Goal: Task Accomplishment & Management: Manage account settings

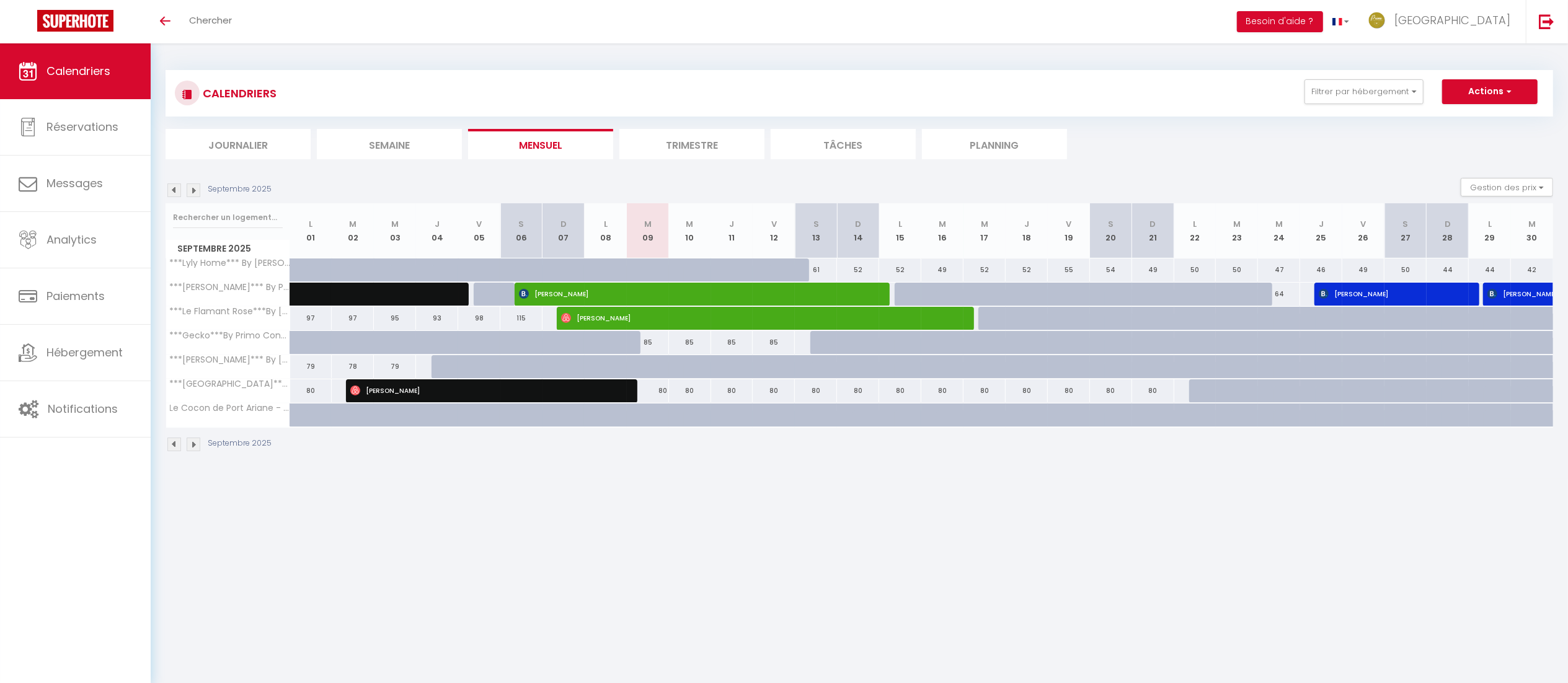
click at [173, 183] on img at bounding box center [174, 190] width 14 height 14
select select
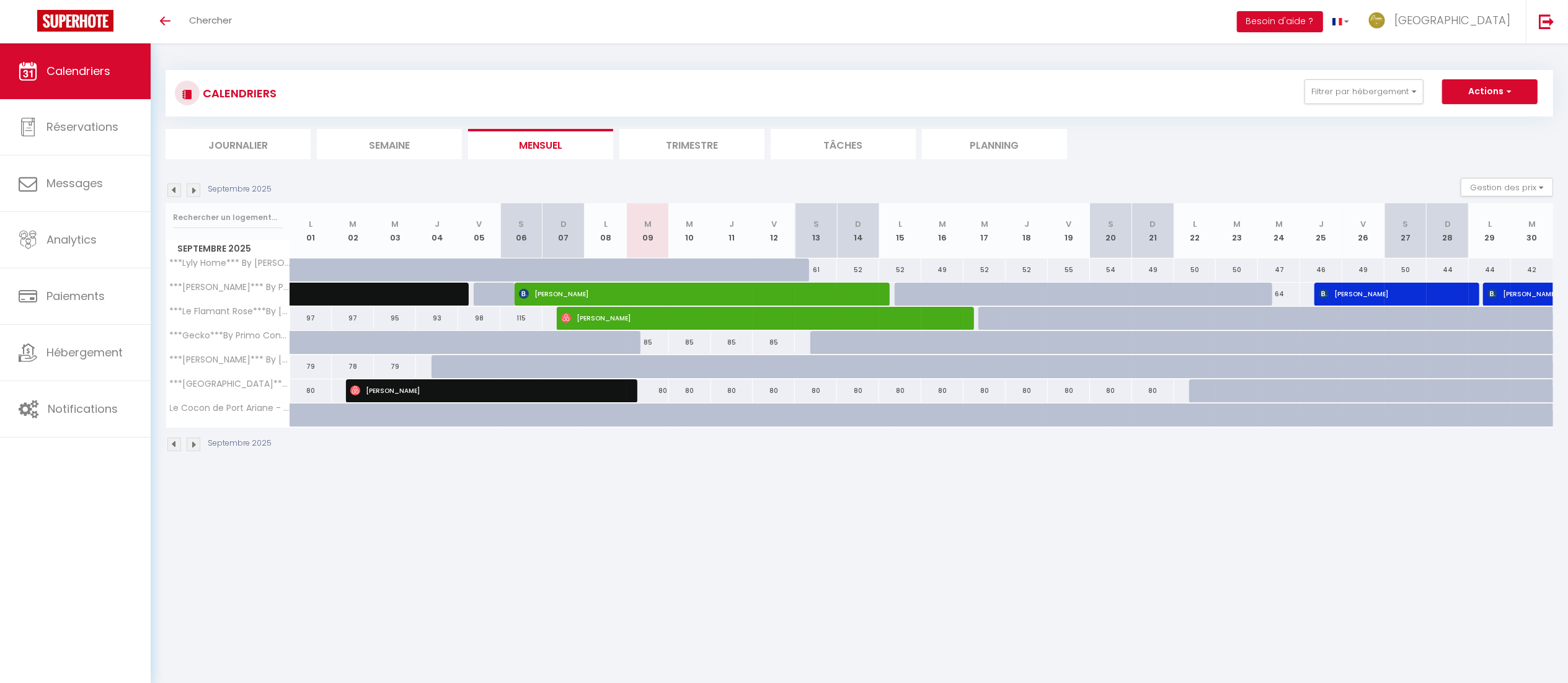
select select
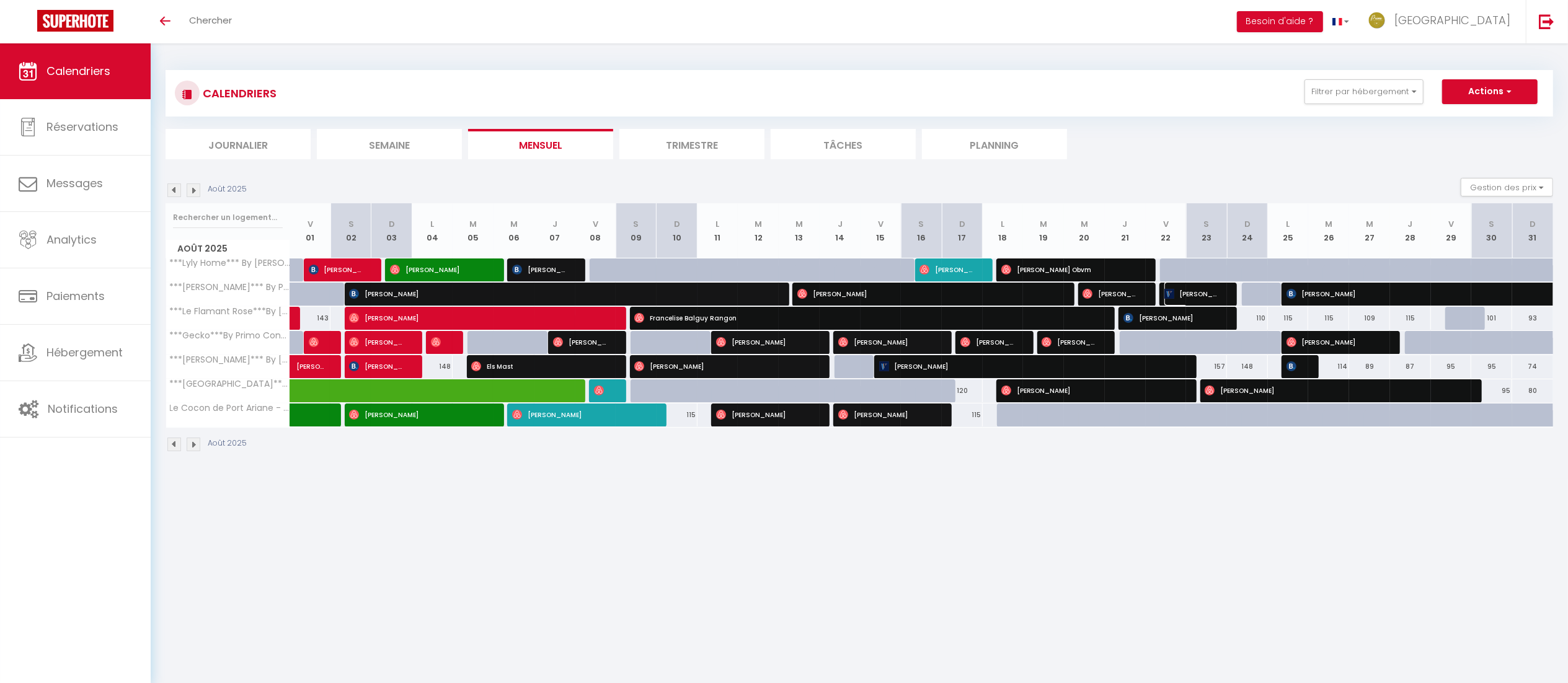
click at [1196, 298] on span "[PERSON_NAME] [PERSON_NAME]" at bounding box center [1191, 294] width 55 height 24
select select "OK"
select select "1"
select select "0"
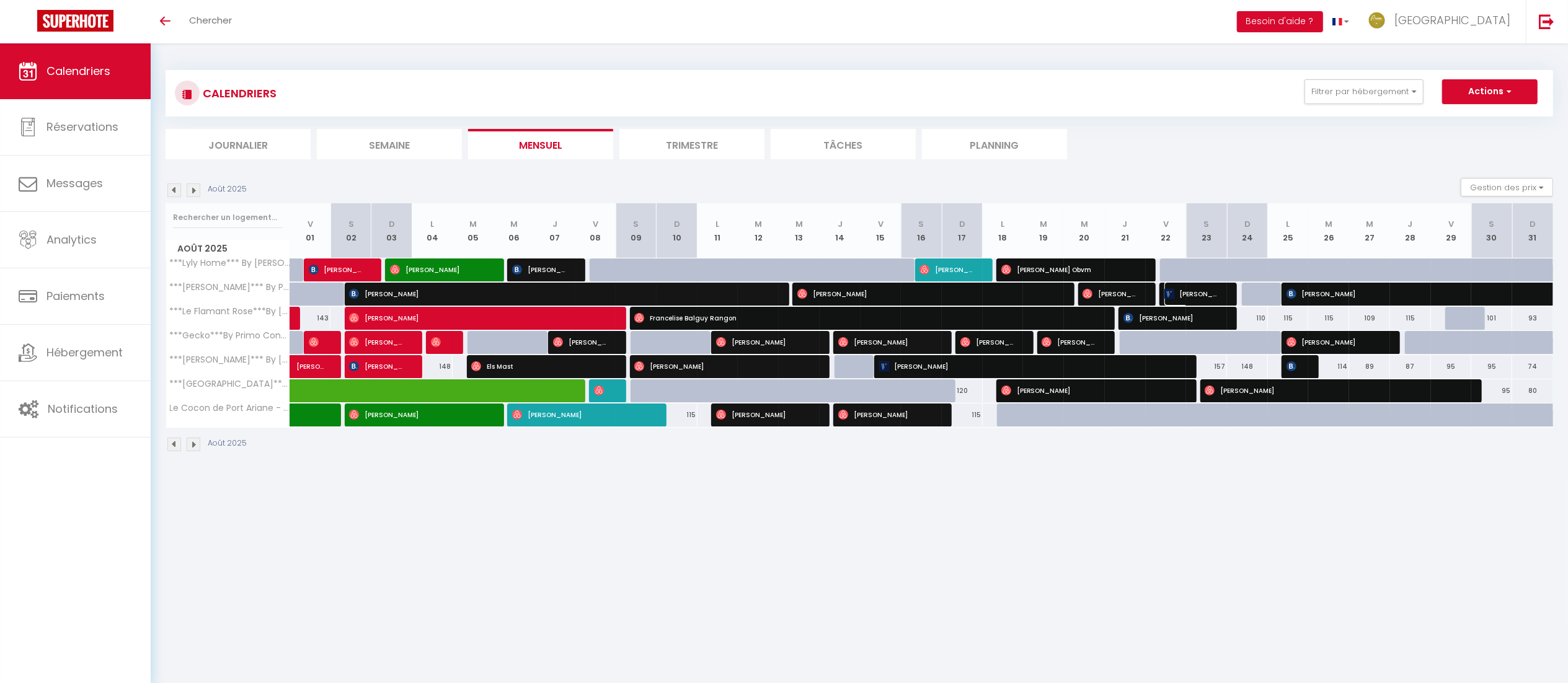
select select "1"
select select
select select "45001"
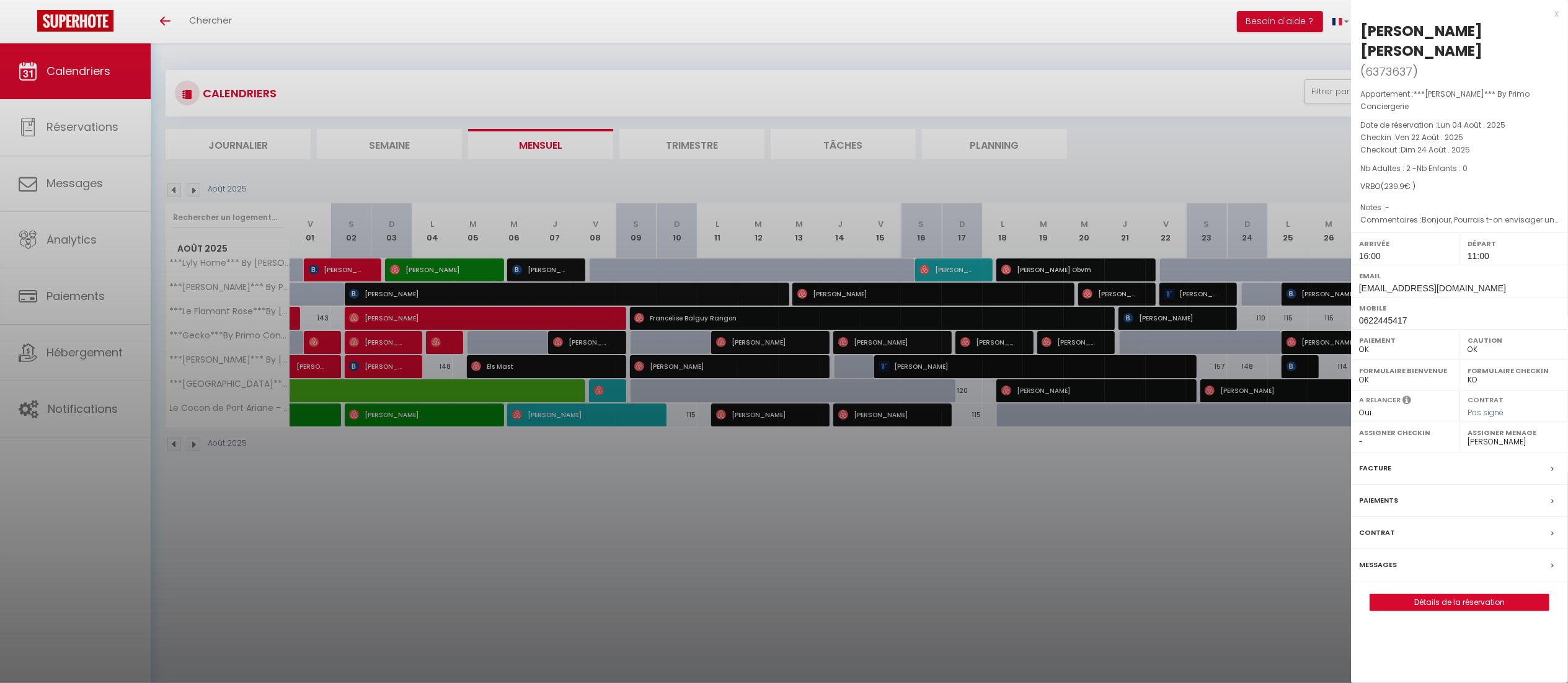
click at [1419, 487] on div "Paiements" at bounding box center [1459, 500] width 217 height 32
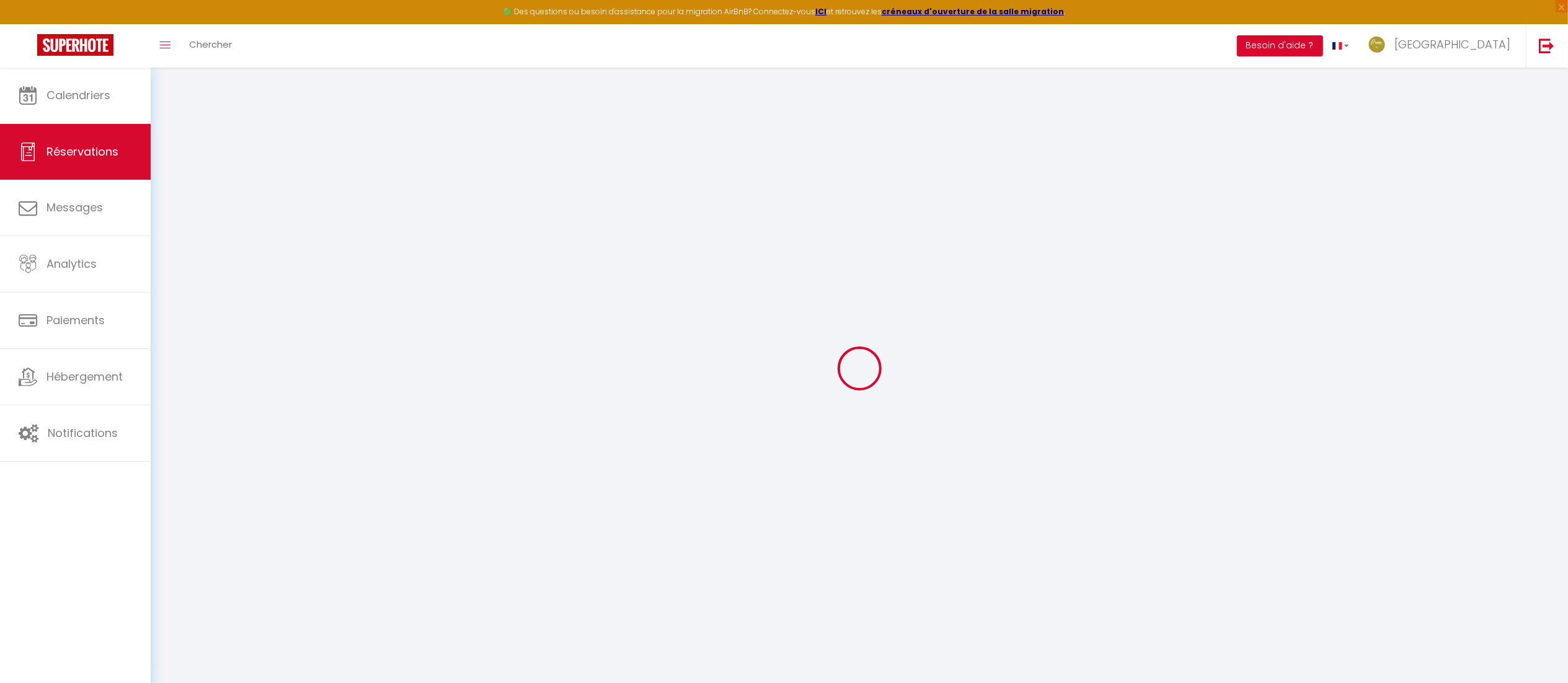
select select
checkbox input "false"
type textarea "Bonjour, Pourrais t-on envisager une arrivée à 15H00 SVP ? Merci et bonne journ…"
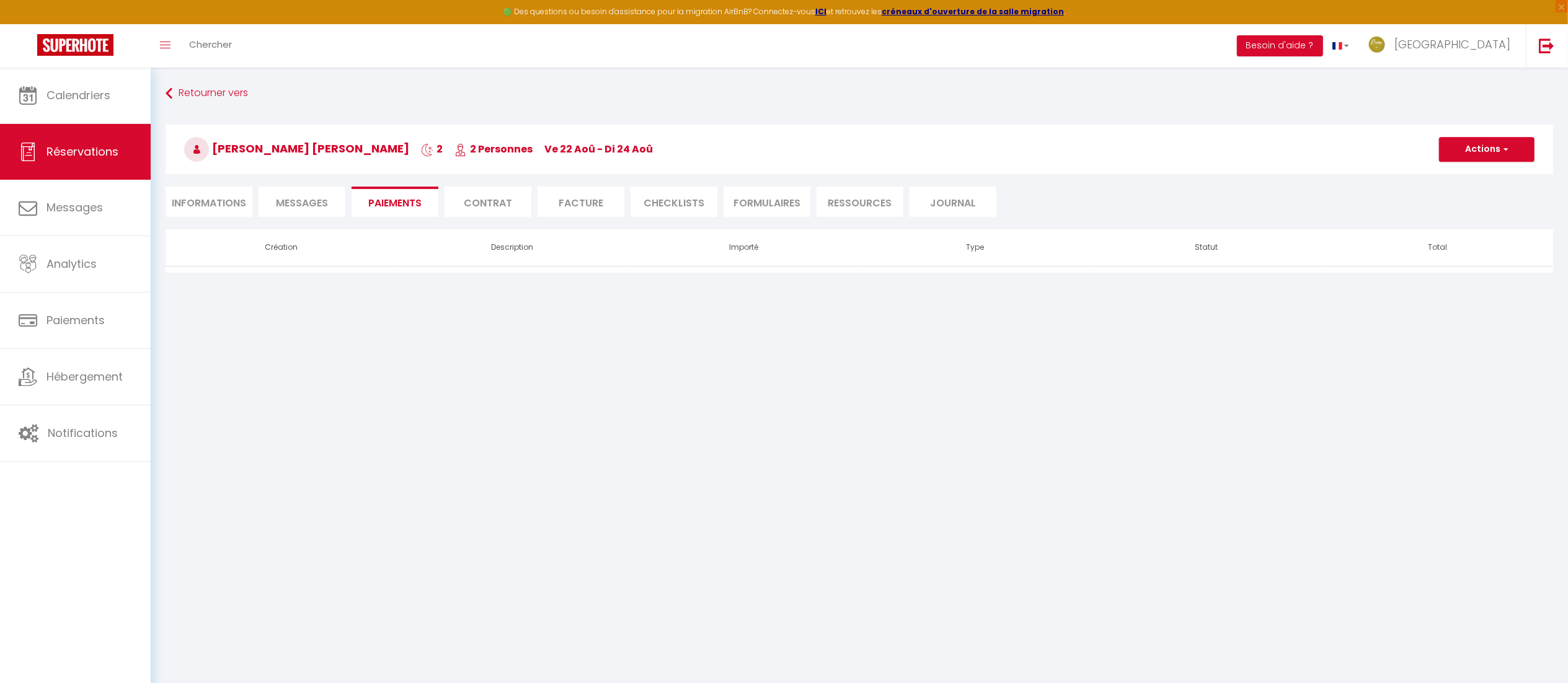
click at [313, 208] on span "Messages" at bounding box center [302, 203] width 52 height 14
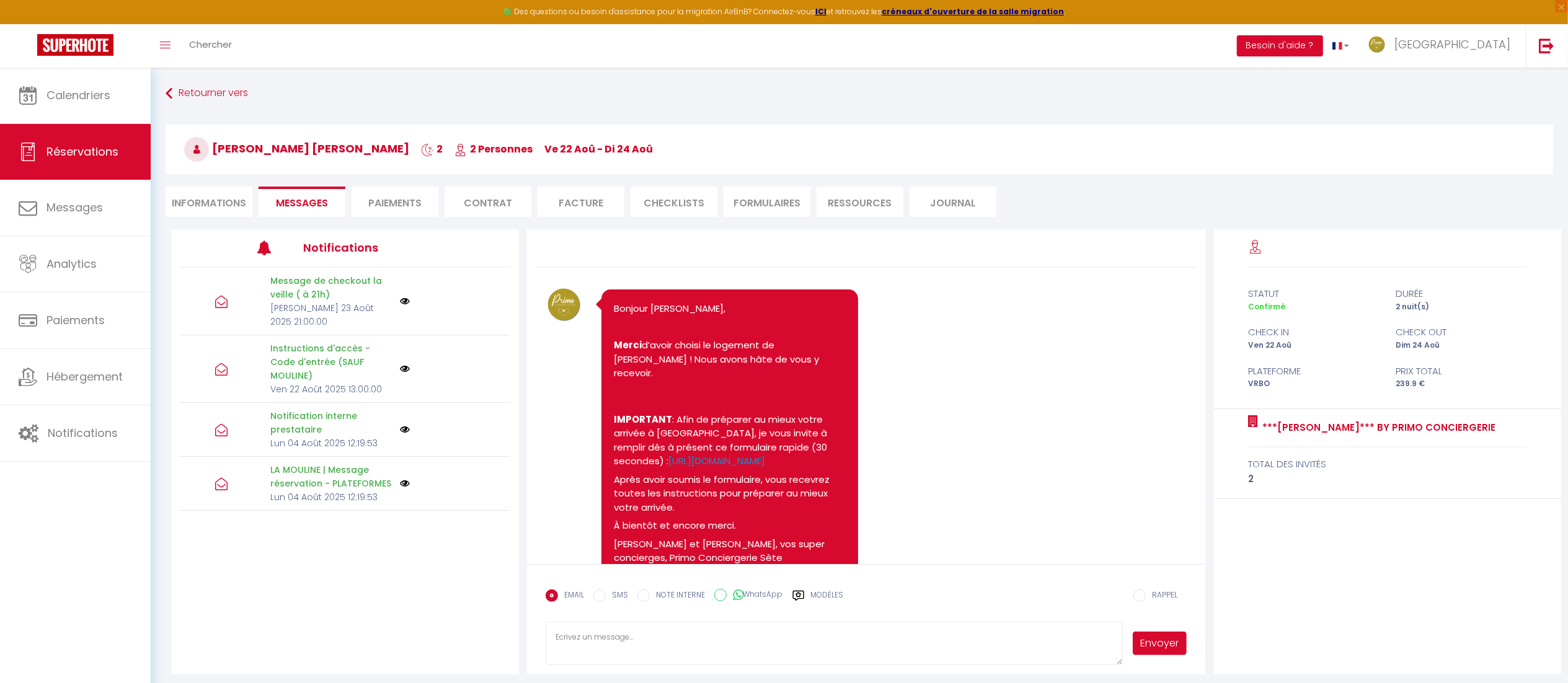
click at [187, 218] on div "Retourner vers [PERSON_NAME] [PERSON_NAME] 2 2 Personnes ve 22 Aoû - di 24 Aoû …" at bounding box center [859, 156] width 1403 height 147
click at [200, 202] on li "Informations" at bounding box center [209, 202] width 87 height 30
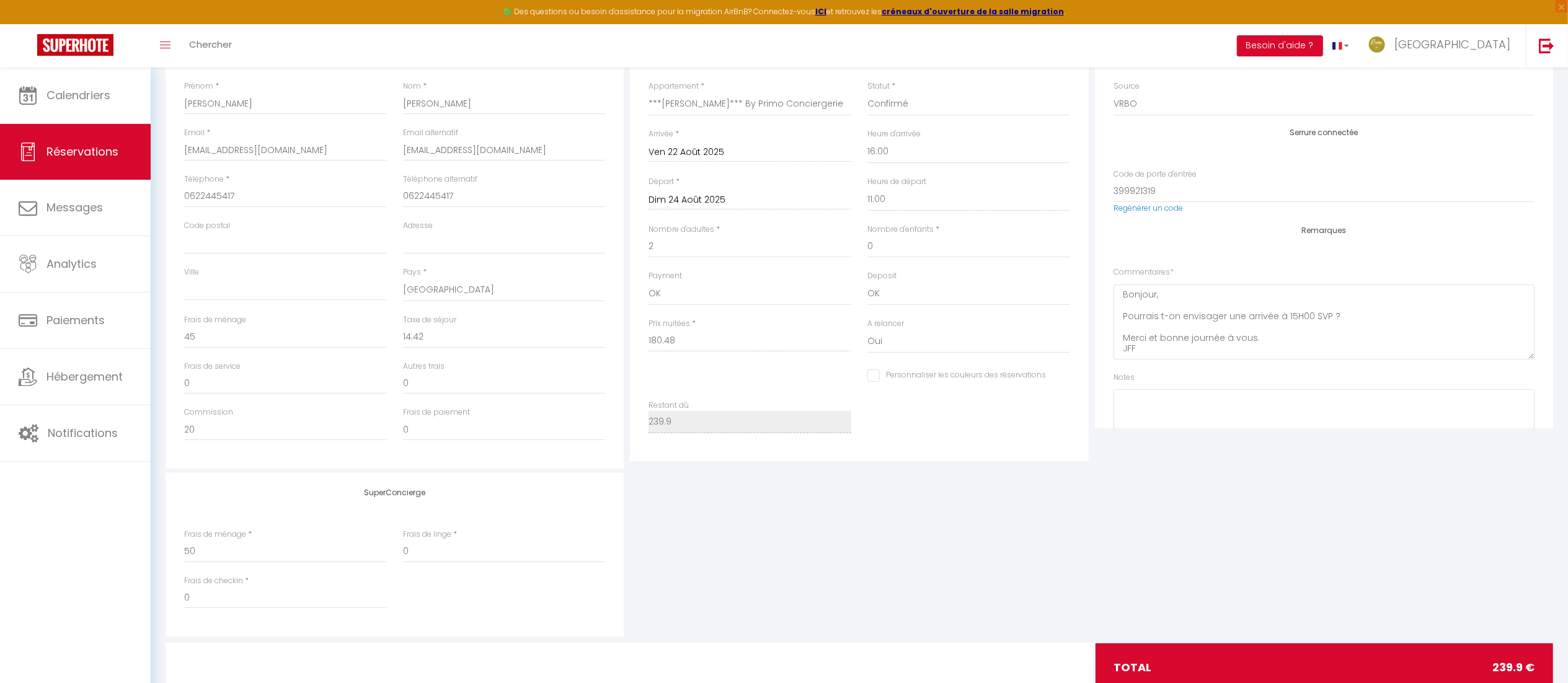
scroll to position [206, 0]
checkbox input "false"
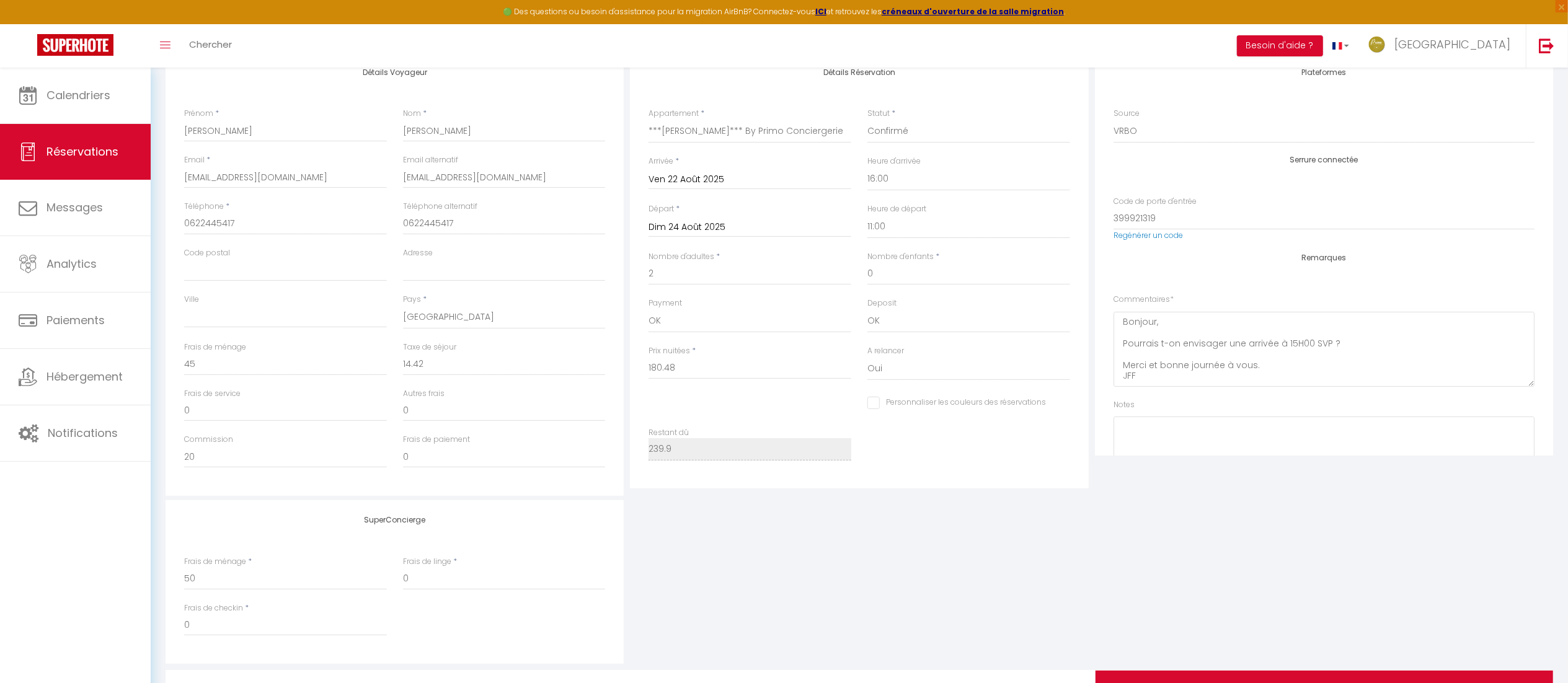
scroll to position [199, 0]
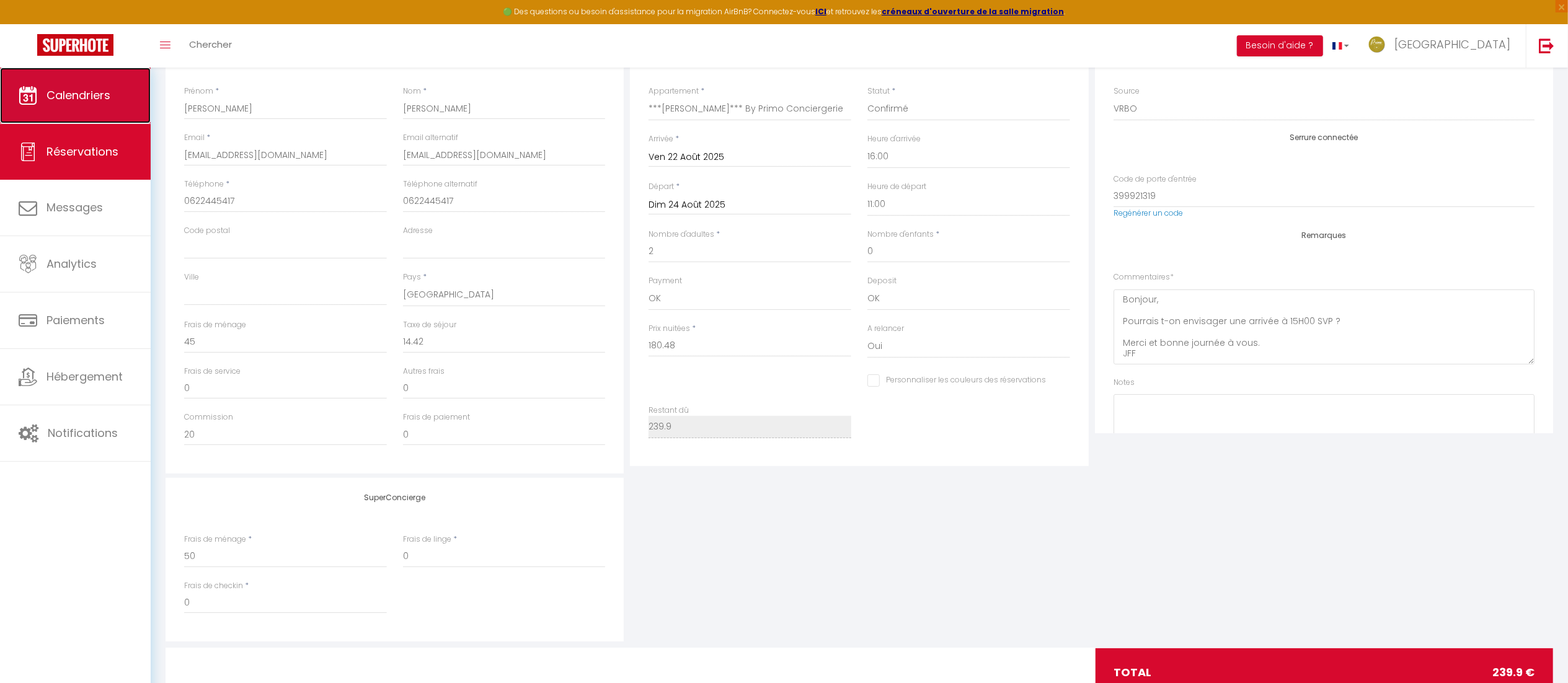
click at [90, 79] on link "Calendriers" at bounding box center [75, 95] width 151 height 56
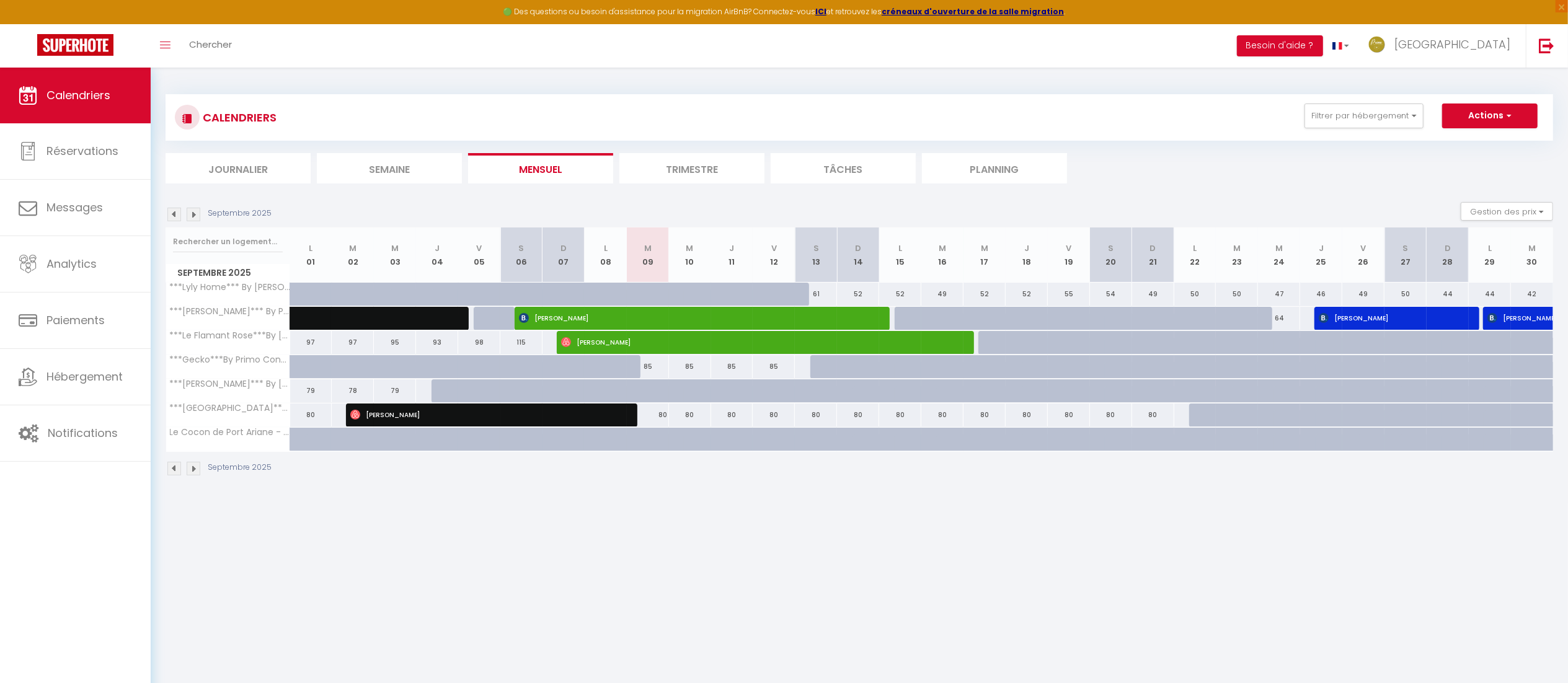
click at [172, 215] on img at bounding box center [174, 215] width 14 height 14
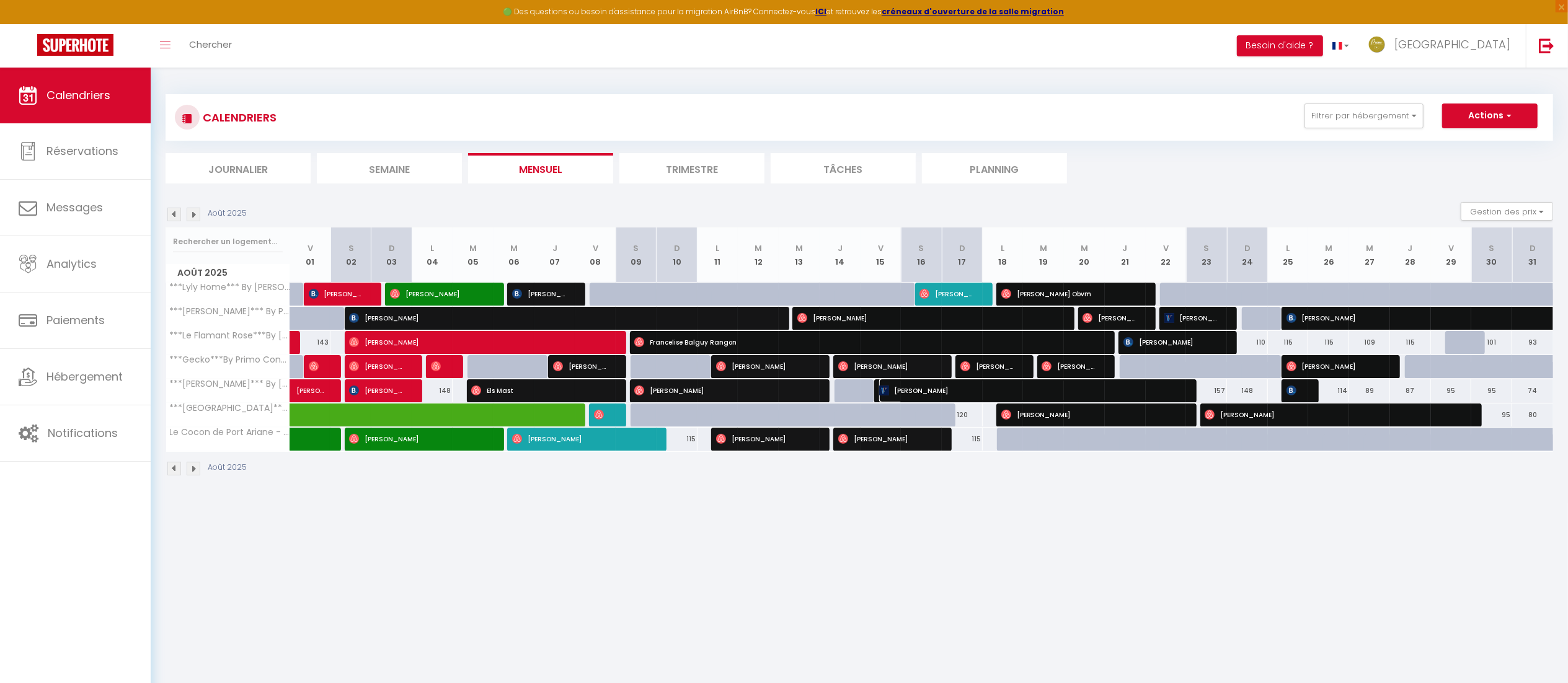
click at [927, 387] on span "[PERSON_NAME]" at bounding box center [1029, 390] width 300 height 24
select select "OK"
select select "1"
select select "0"
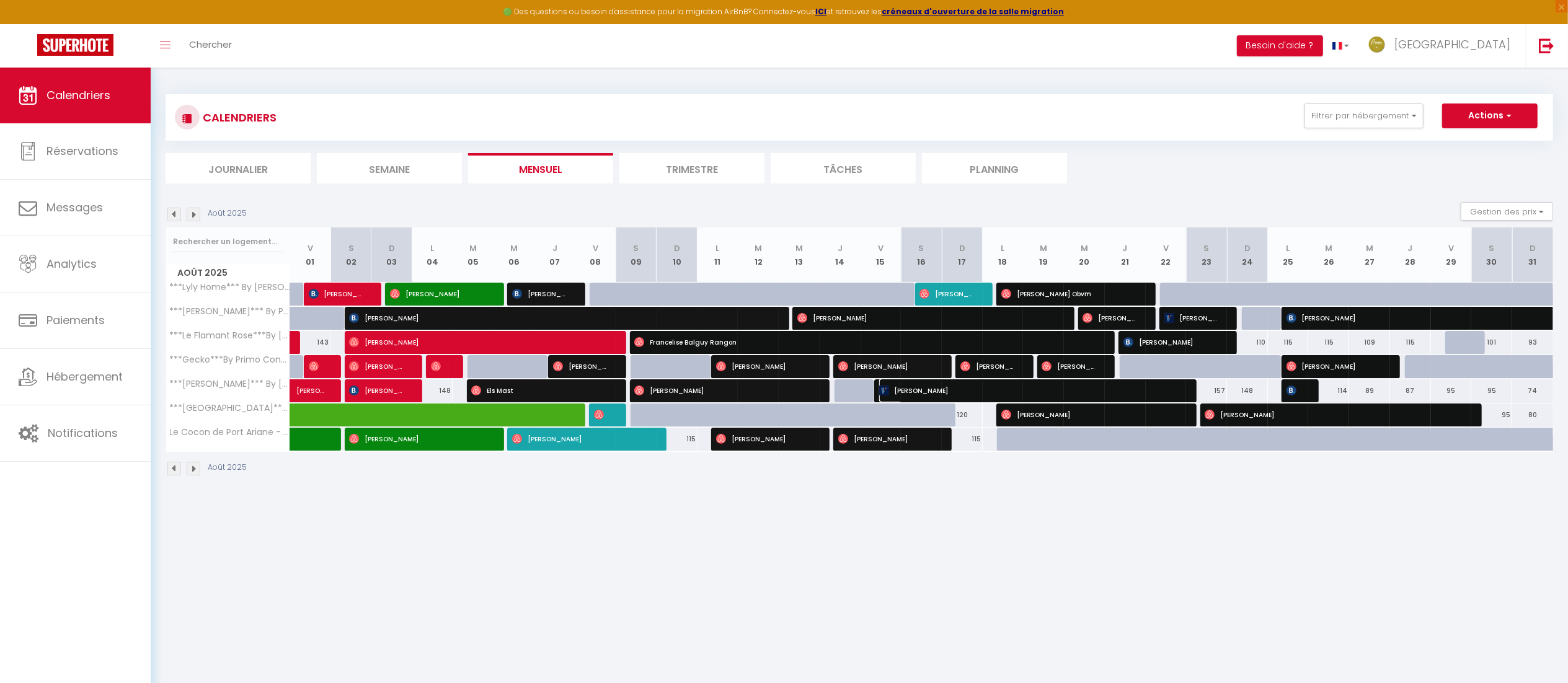
select select "1"
select select
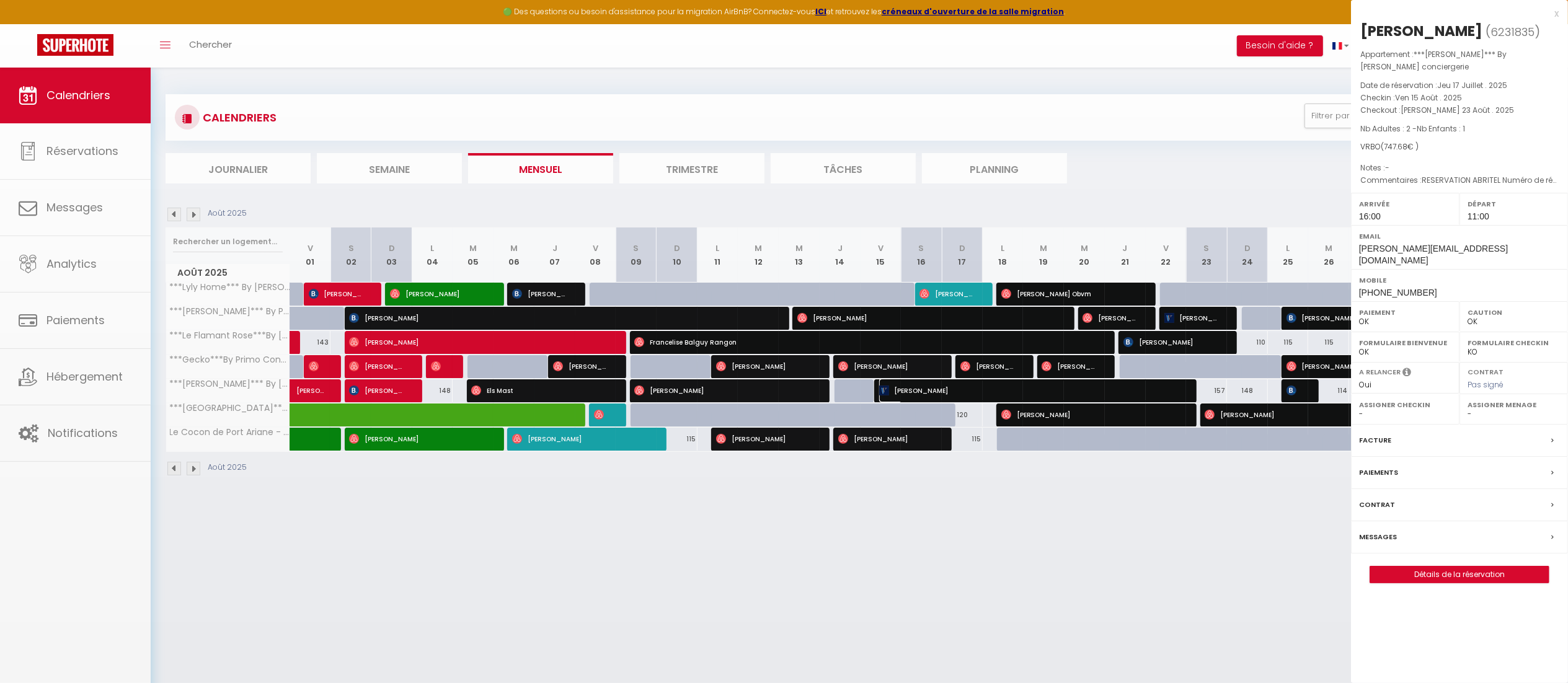
select select "45001"
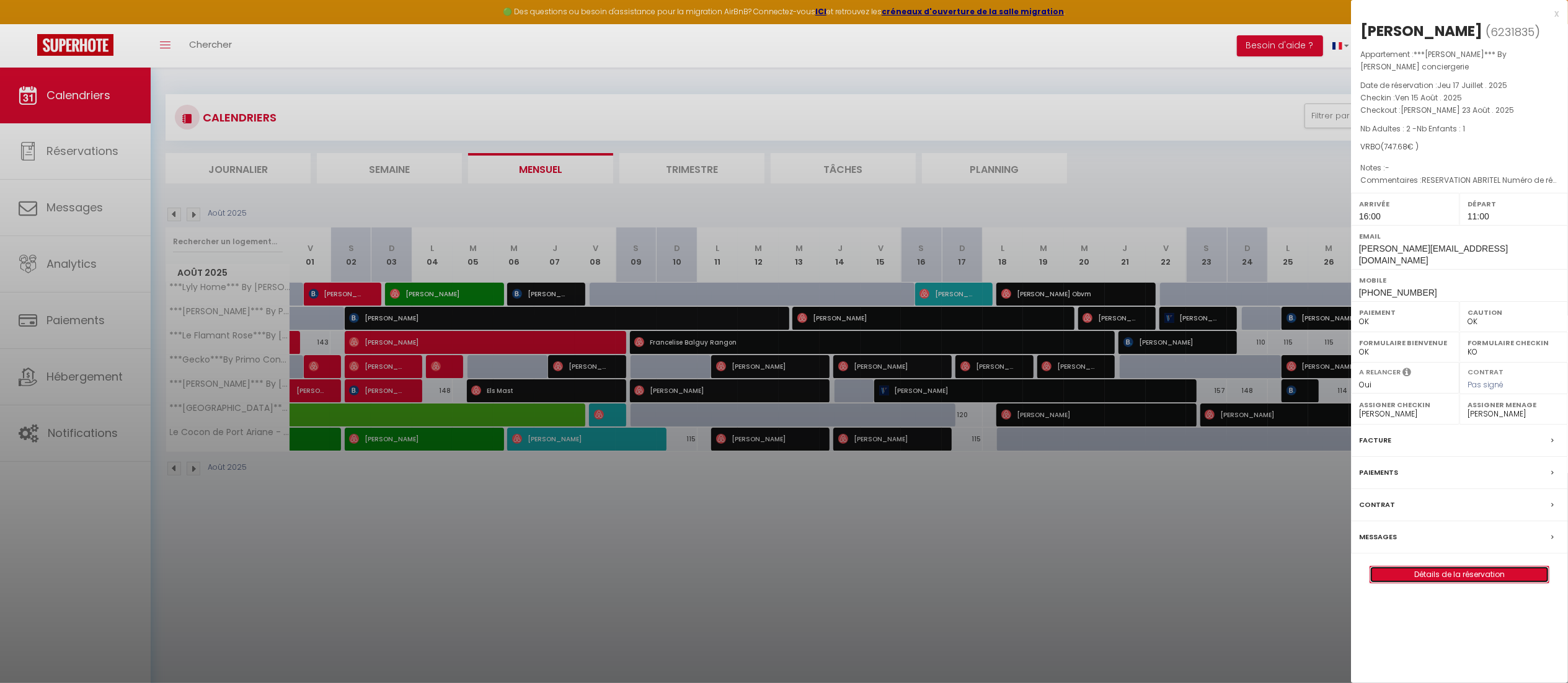
click at [1463, 567] on link "Détails de la réservation" at bounding box center [1459, 574] width 178 height 16
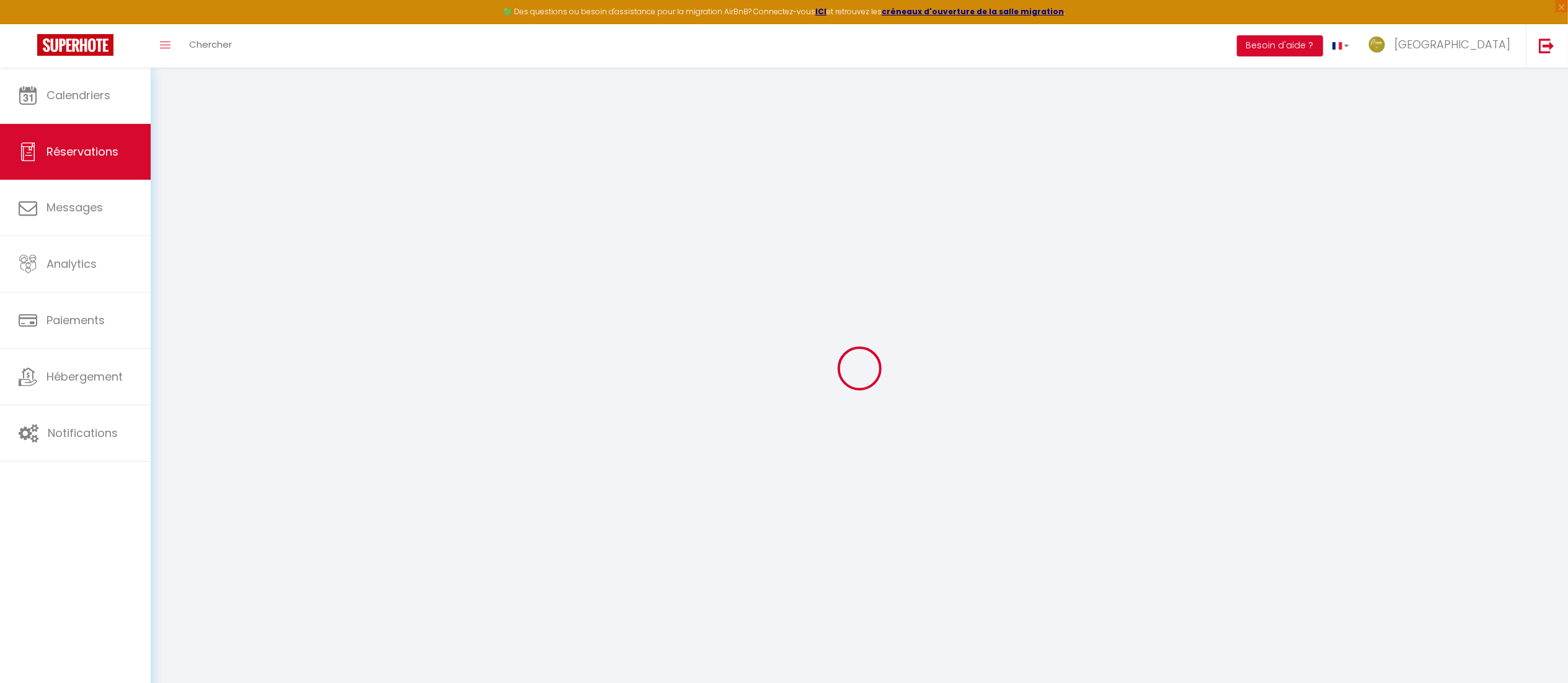
type input "[PERSON_NAME]"
type input "Pettier"
type input "[PERSON_NAME][EMAIL_ADDRESS][DOMAIN_NAME]"
type input "[PHONE_NUMBER]"
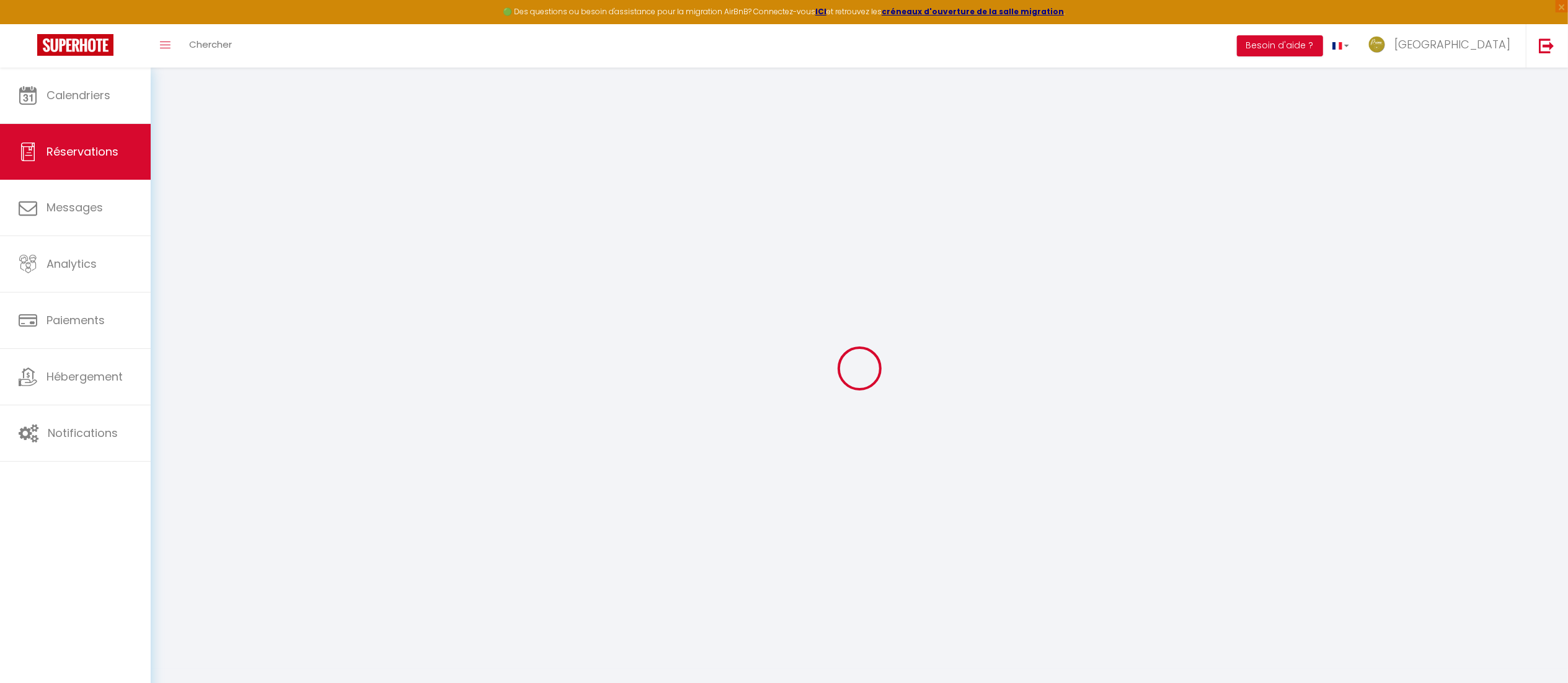
type input "[PHONE_NUMBER]"
select select "FR"
select select "70323"
select select "1"
type input "Ven 15 Août 2025"
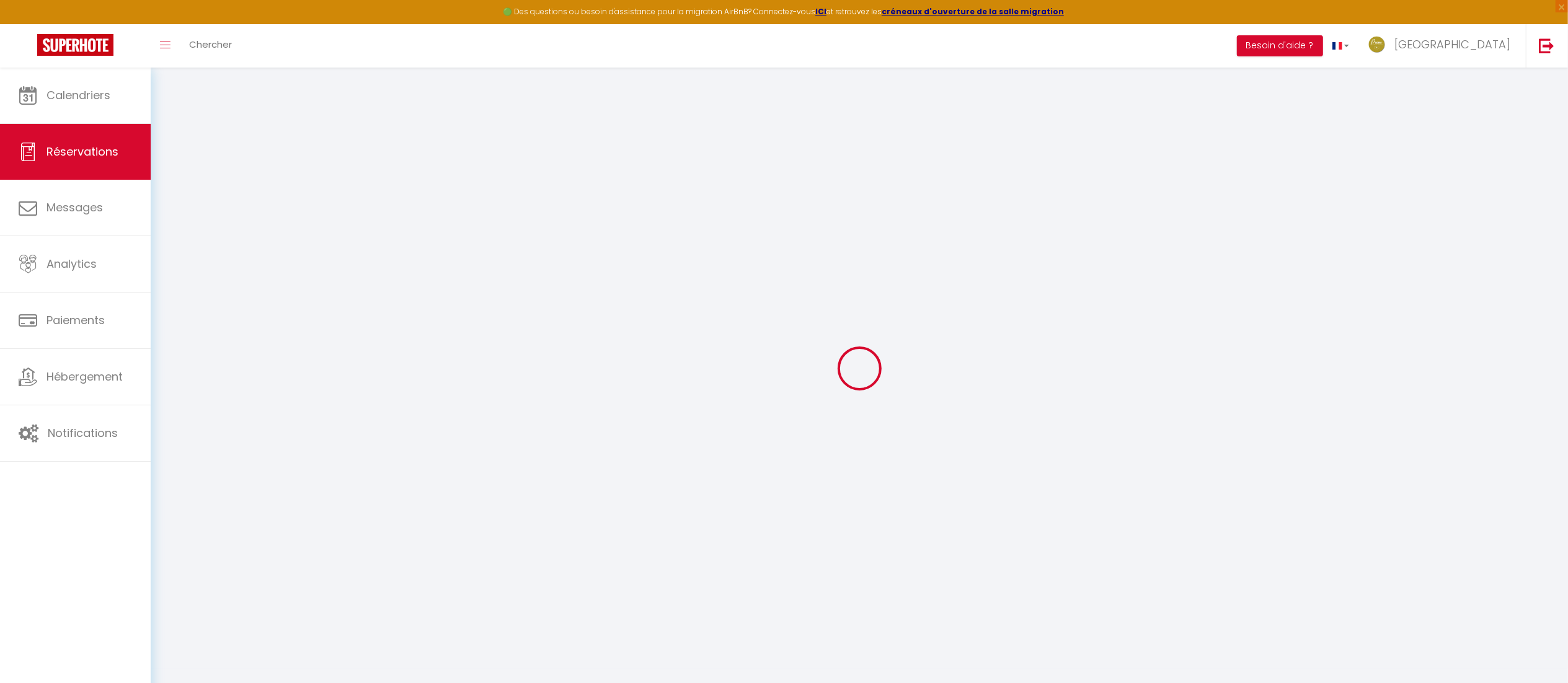
select select
type input "[PERSON_NAME] 23 Août 2025"
select select
type input "2"
type input "1"
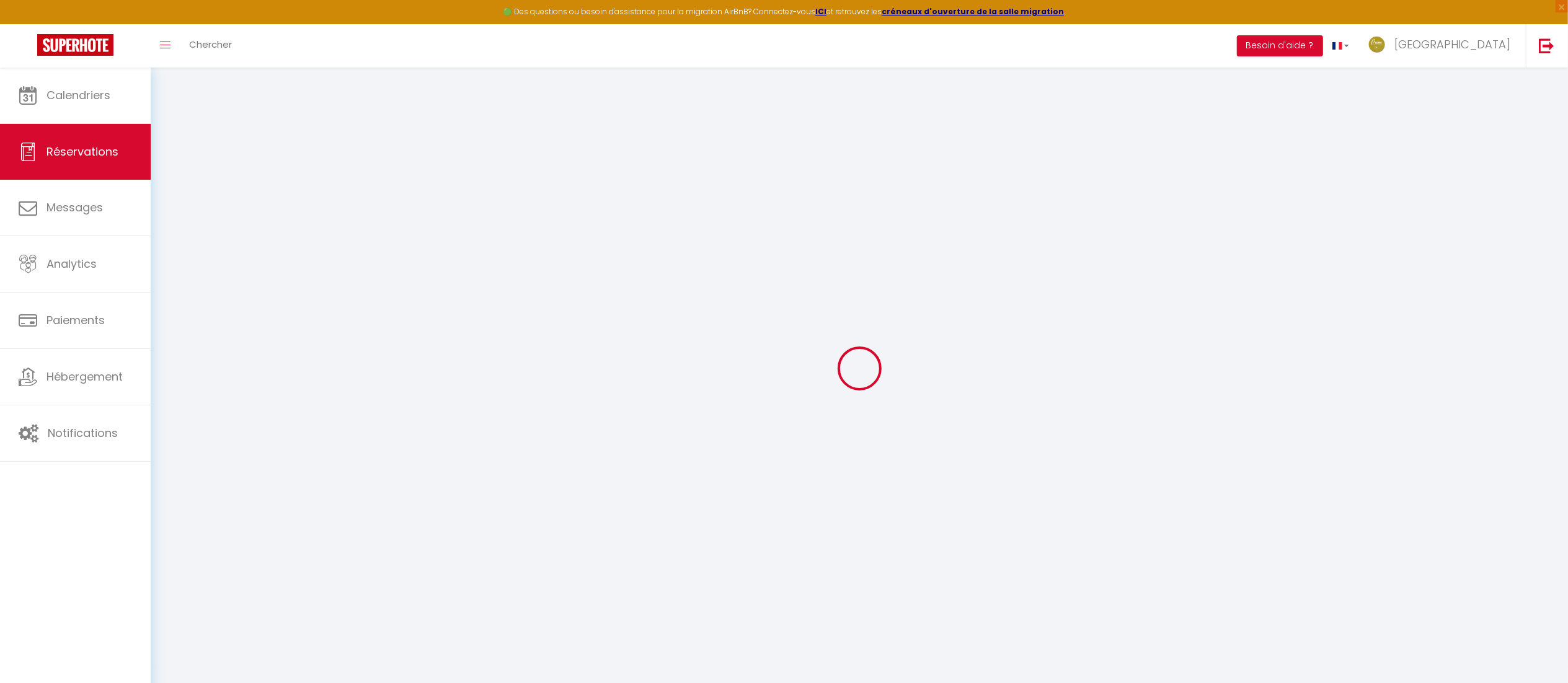
select select "12"
select select
type input "717"
checkbox input "false"
type input "0"
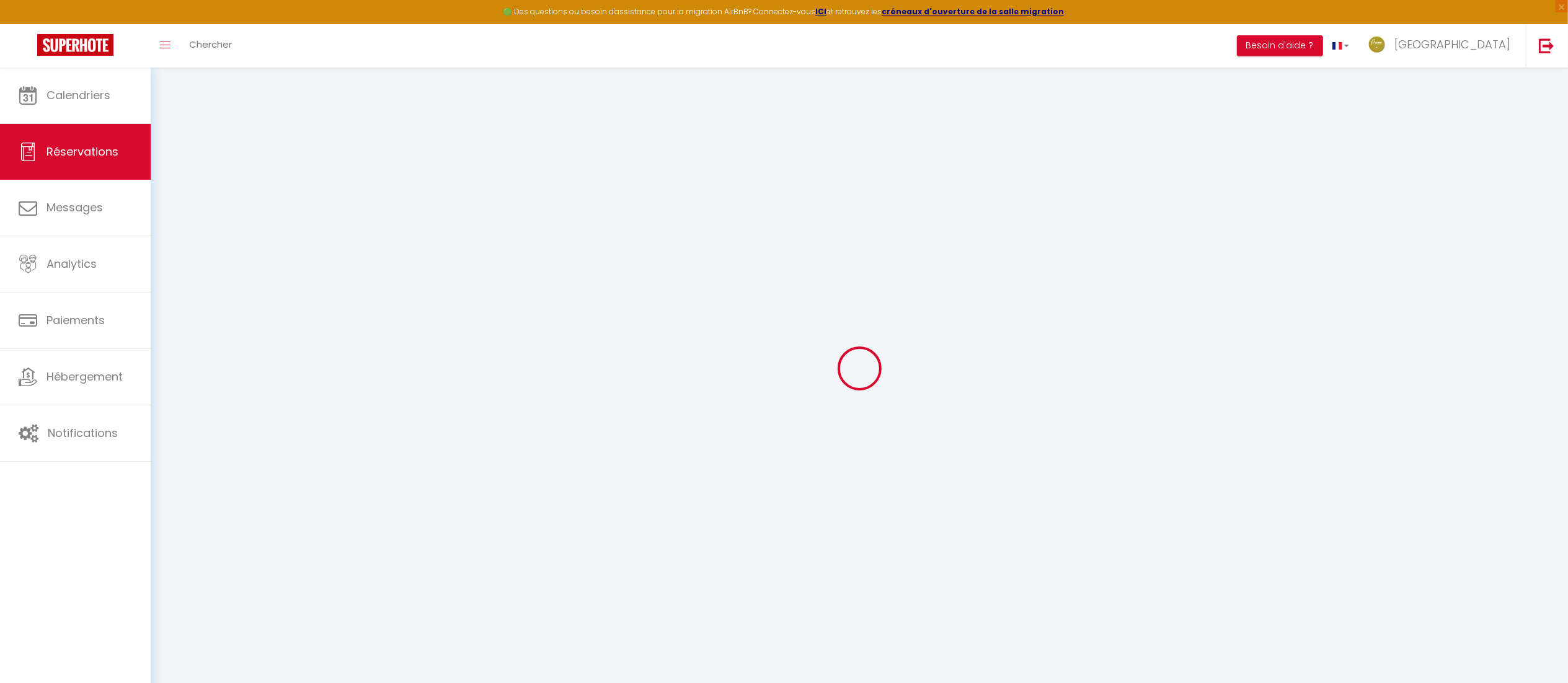
select select "74"
type input "95"
type input "0"
select select
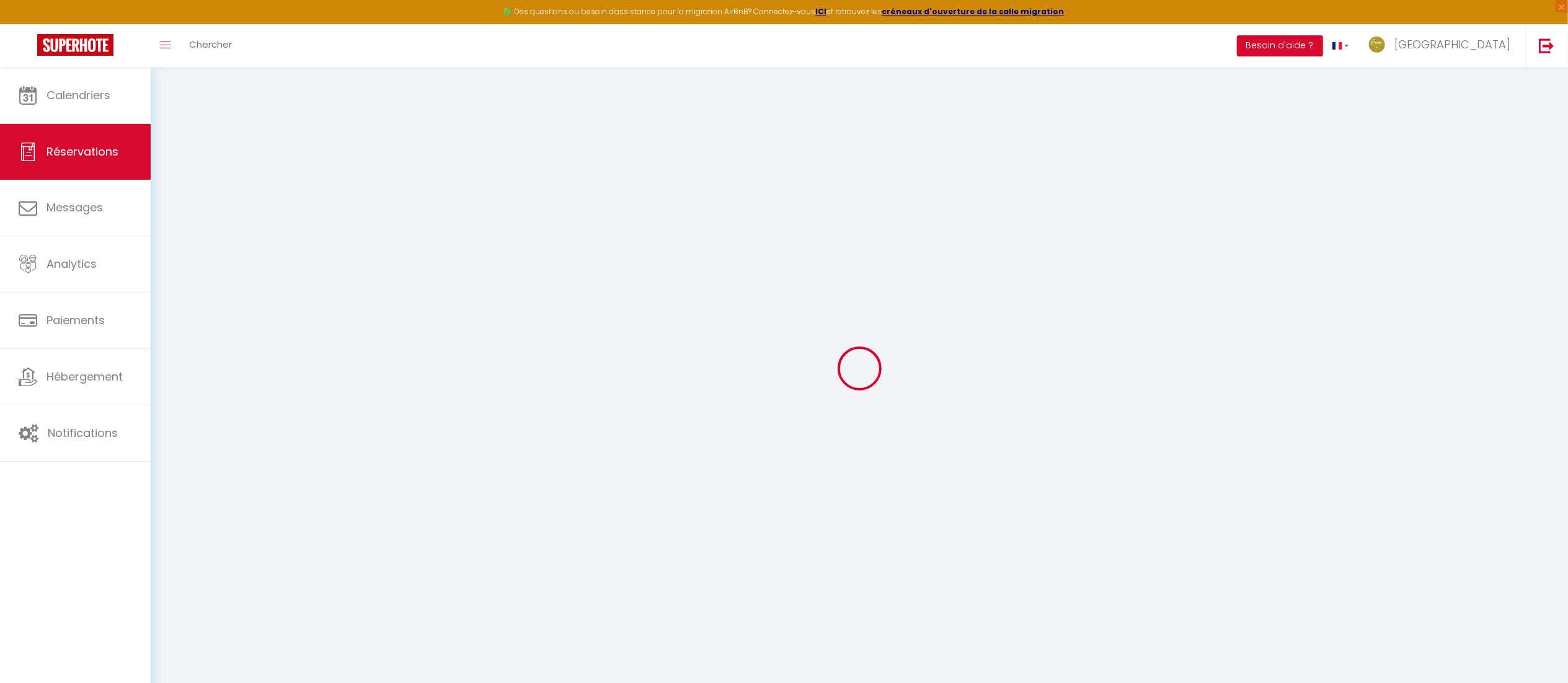
select select
select select "15"
checkbox input "false"
select select
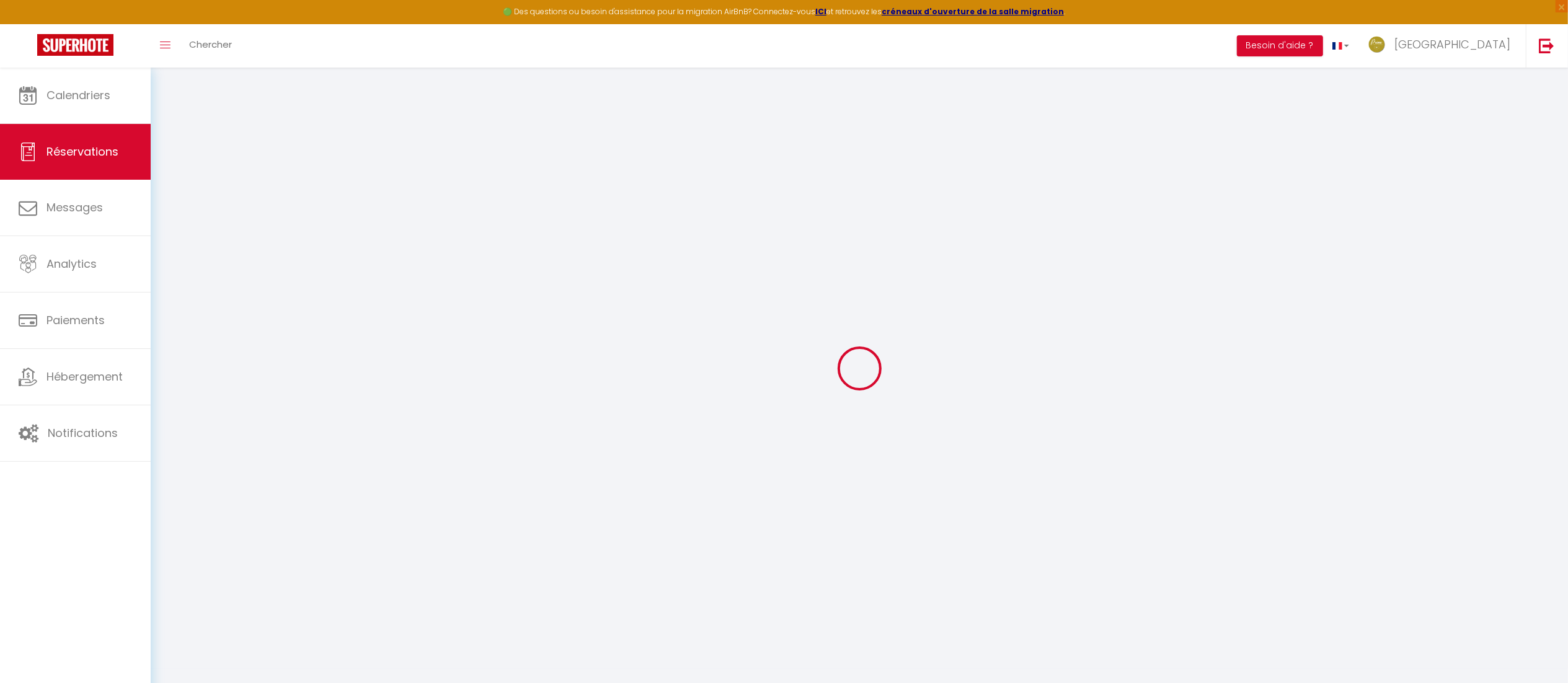
checkbox input "false"
select select
checkbox input "false"
type textarea "RESERVATION ABRITEL Numéro de réservation : HA-WMQ8TX Détails du paiement Tarif…"
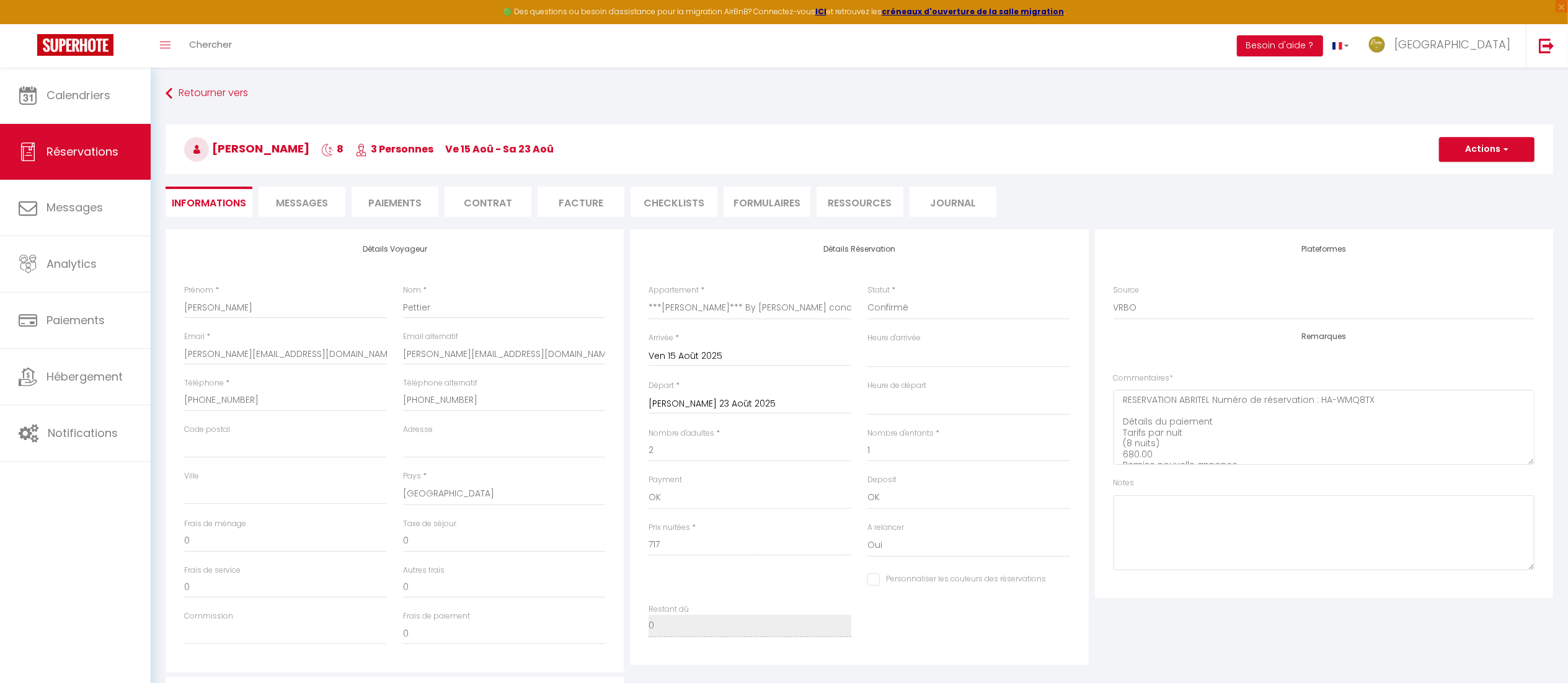
type input "30.68"
select select
checkbox input "false"
select select "16:00"
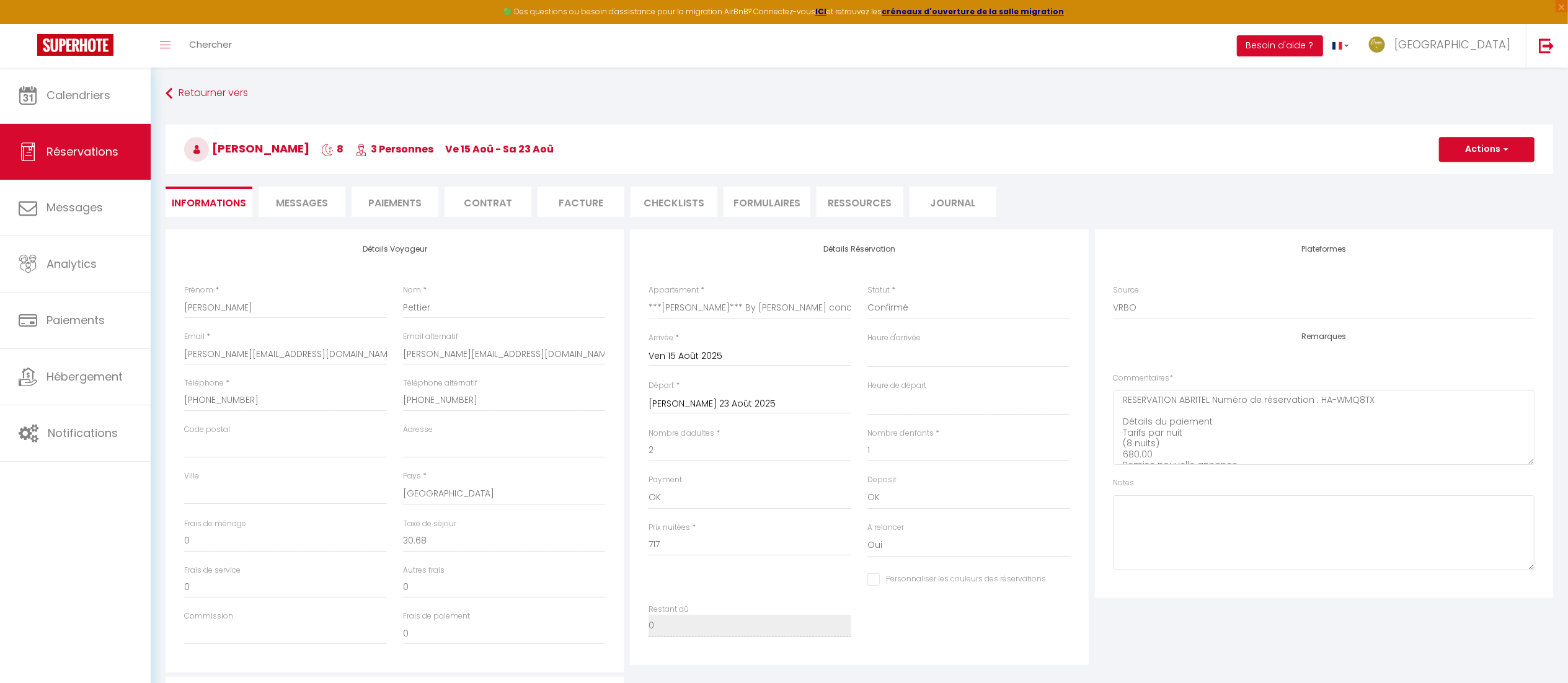
select select "11:00"
checkbox input "false"
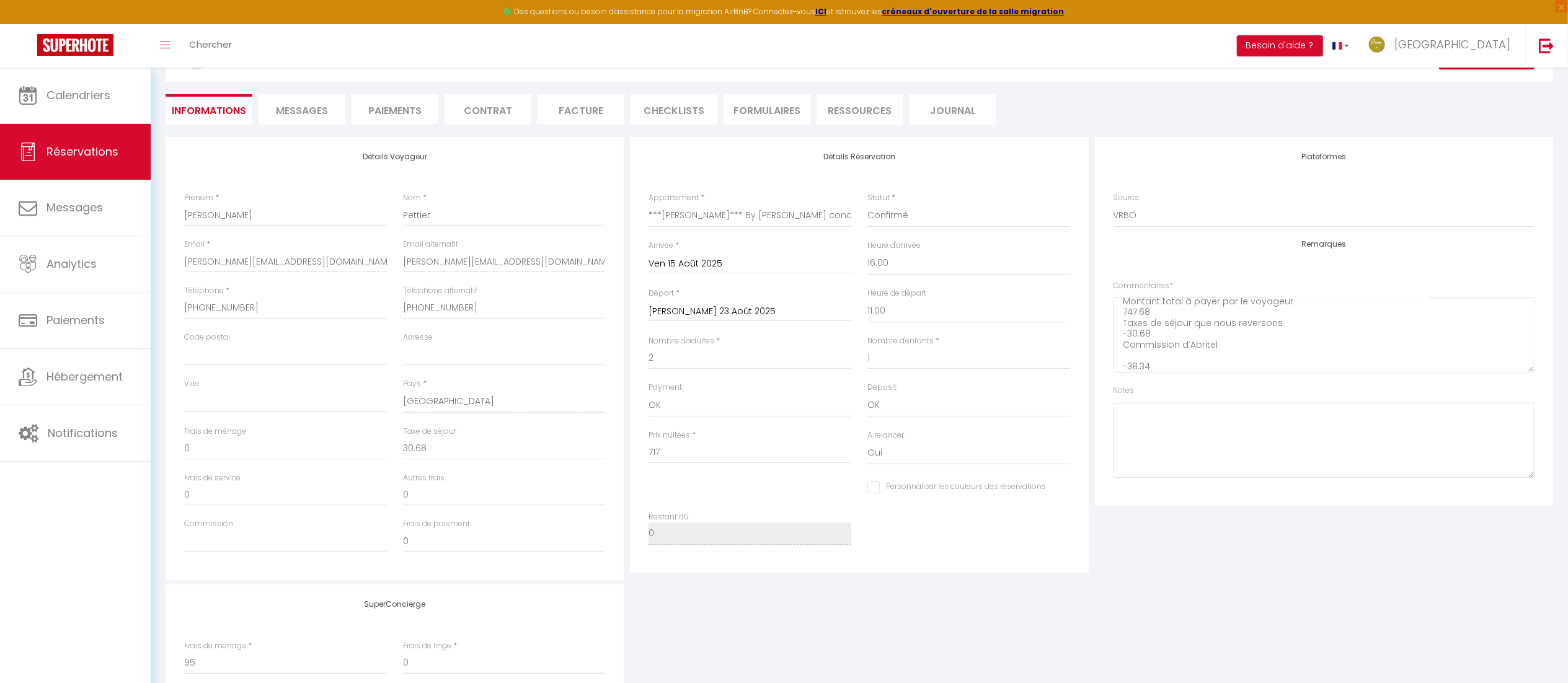
scroll to position [89, 0]
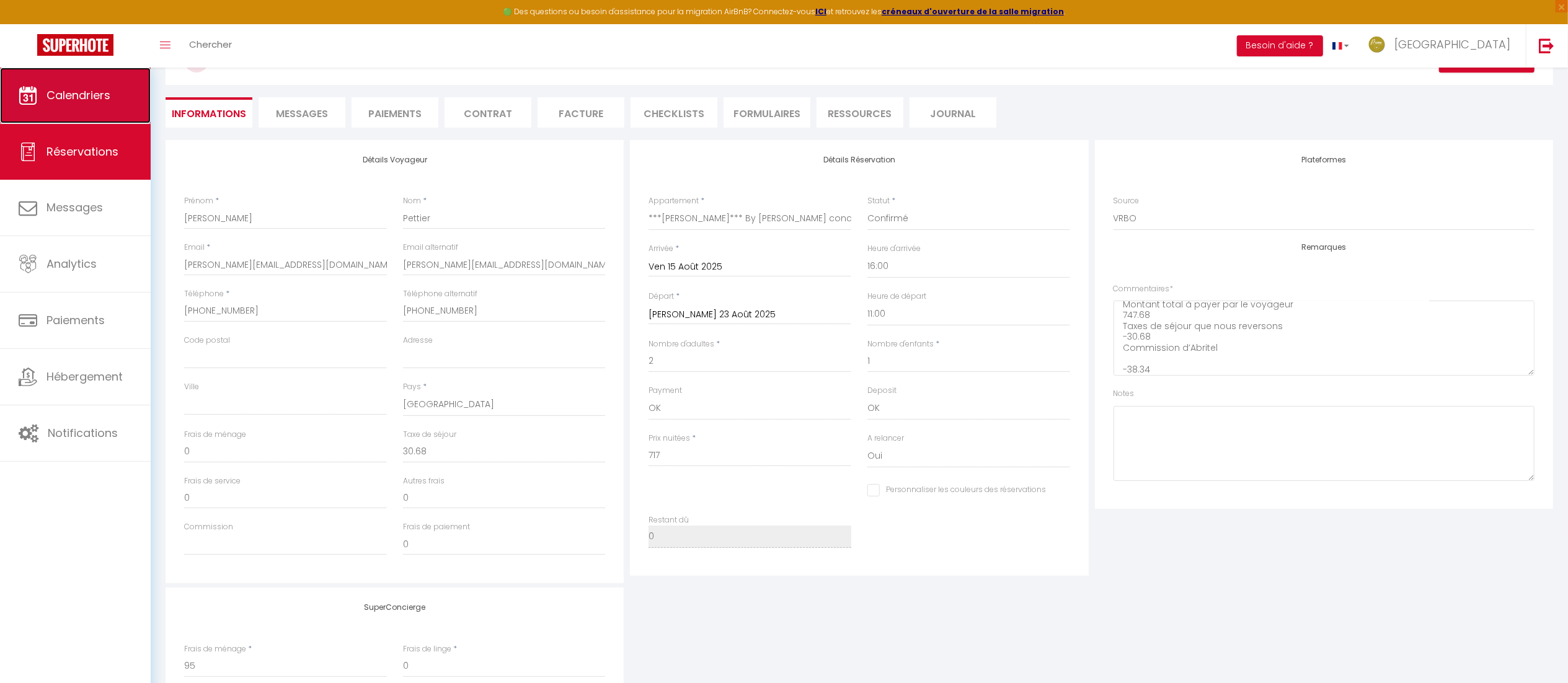
click at [71, 99] on span "Calendriers" at bounding box center [79, 95] width 64 height 16
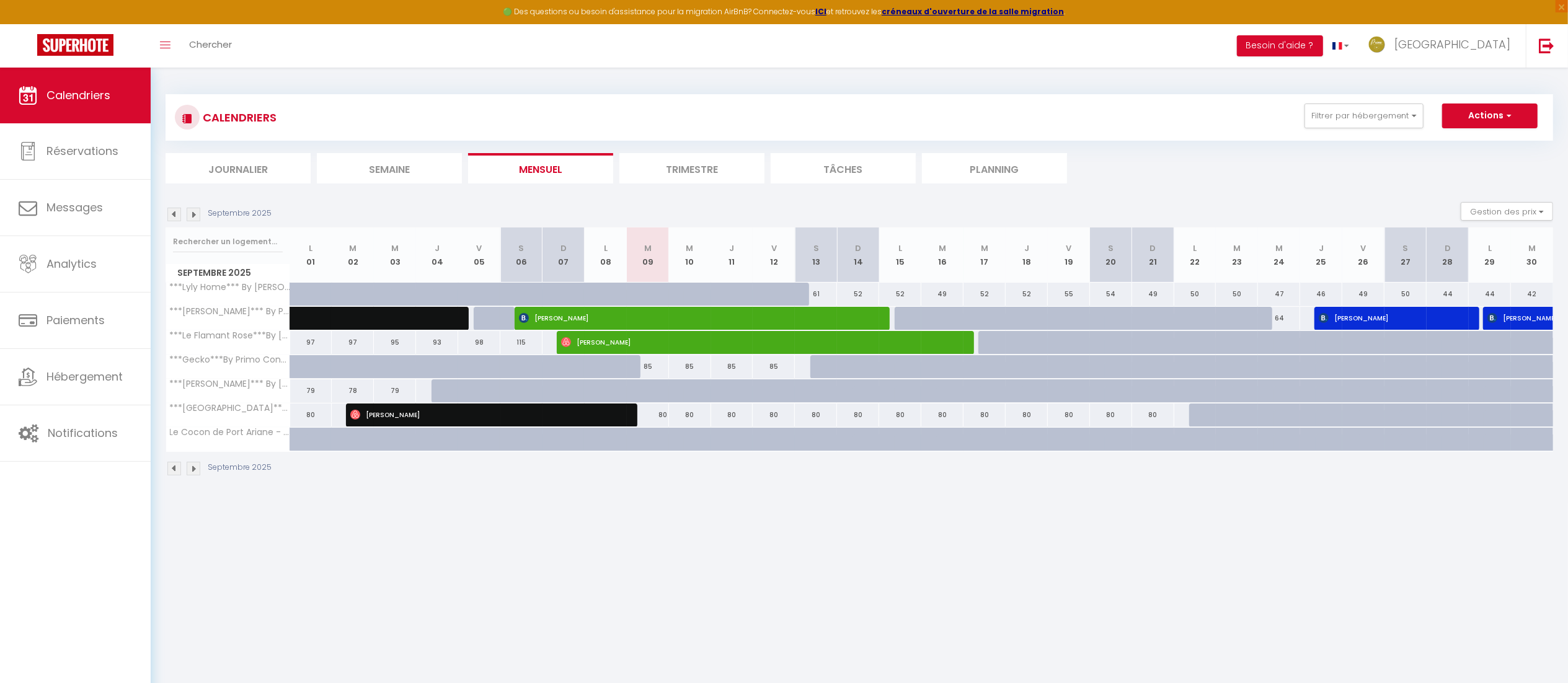
click at [174, 213] on img at bounding box center [174, 215] width 14 height 14
select select
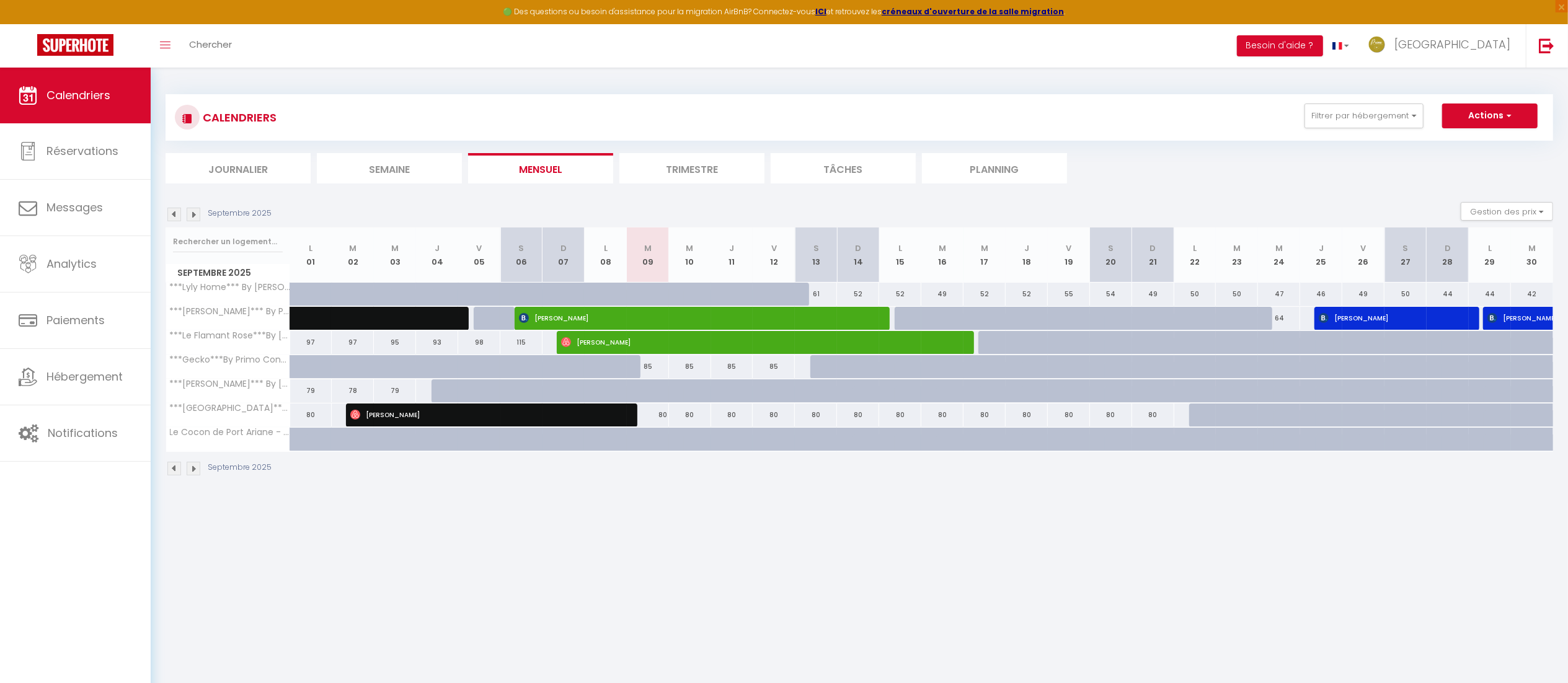
select select
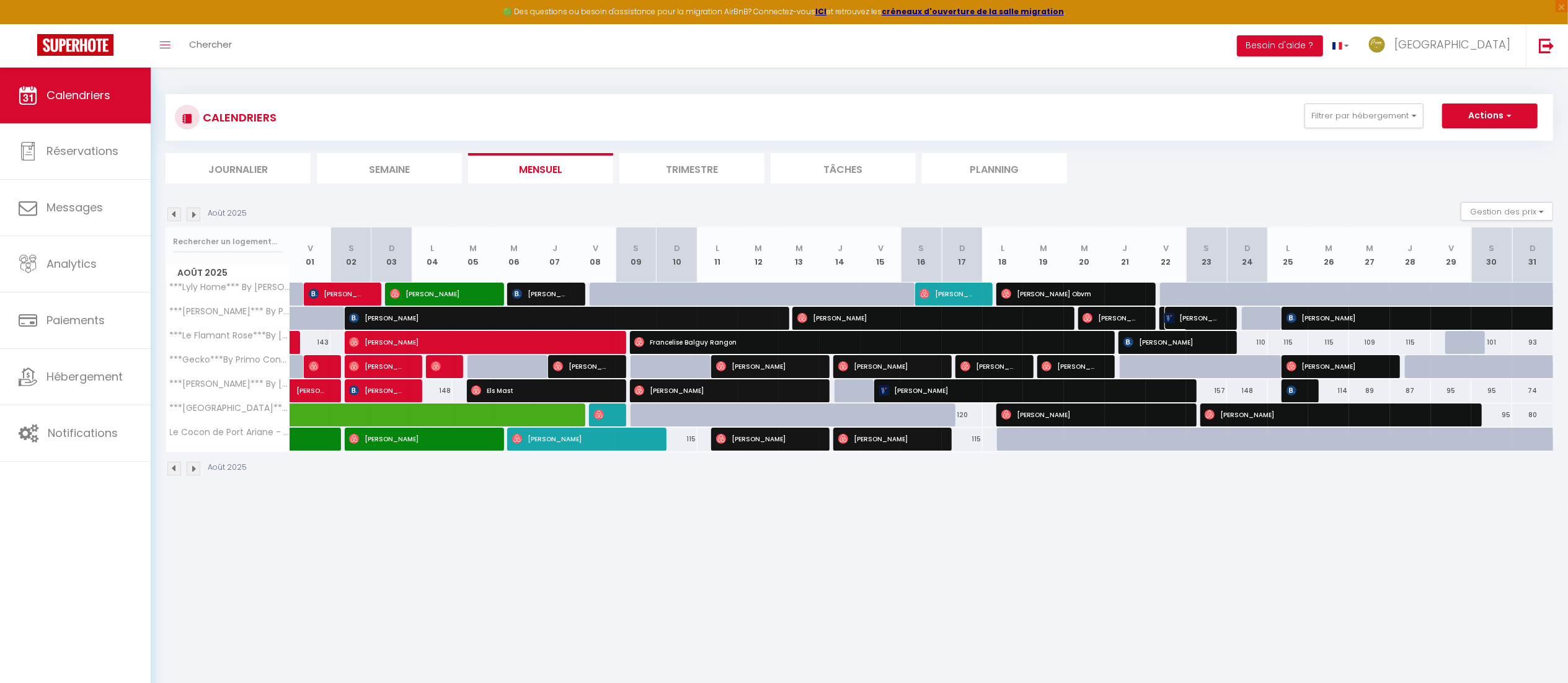
click at [1208, 318] on span "[PERSON_NAME] [PERSON_NAME]" at bounding box center [1191, 318] width 55 height 24
select select "OK"
select select "1"
select select "0"
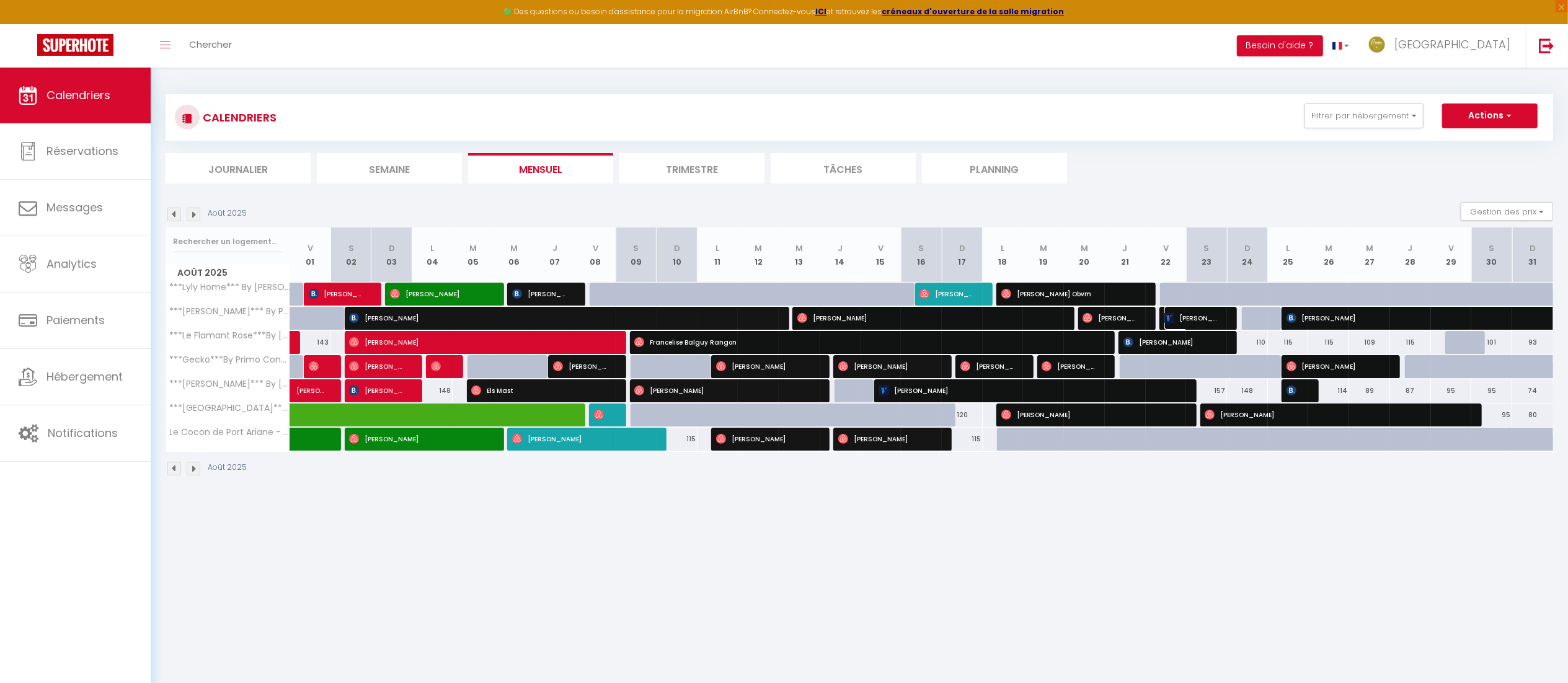
select select "1"
select select
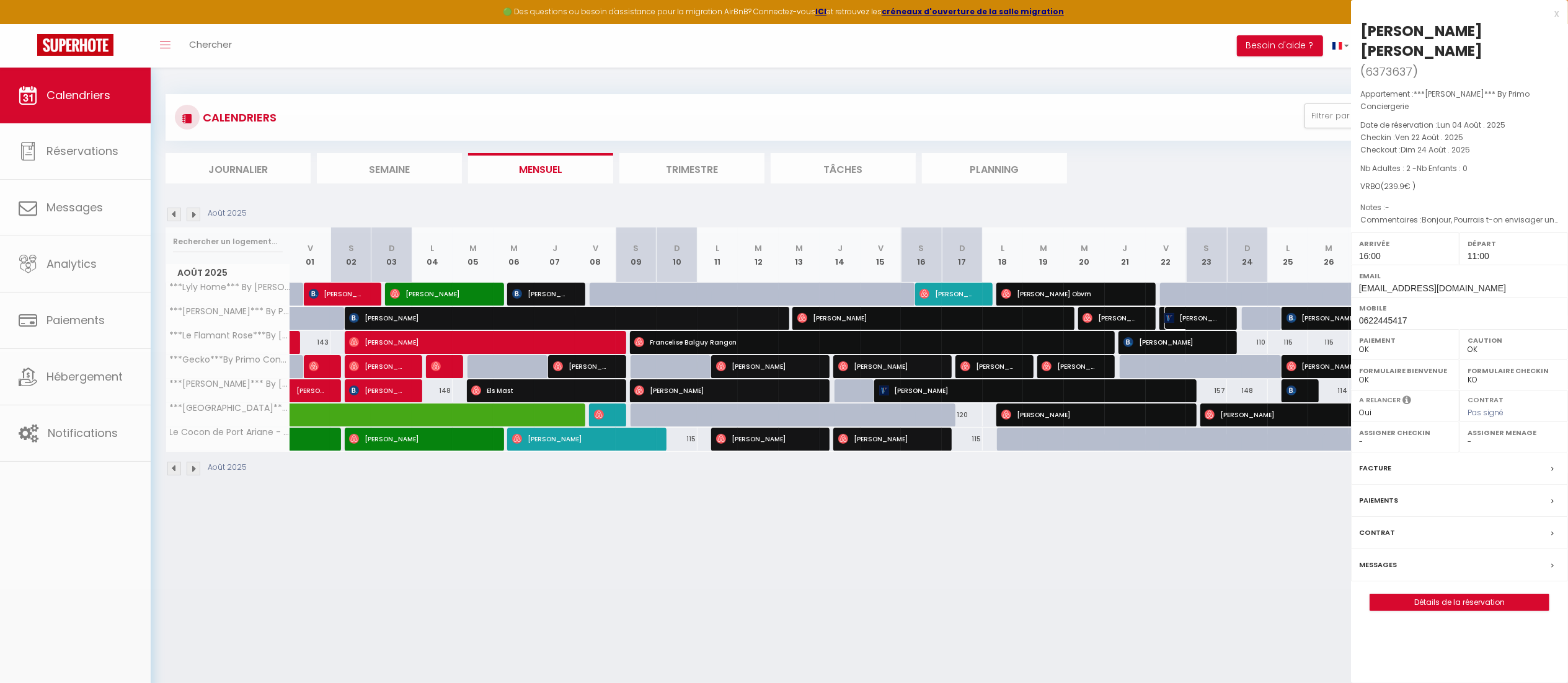
select select "45001"
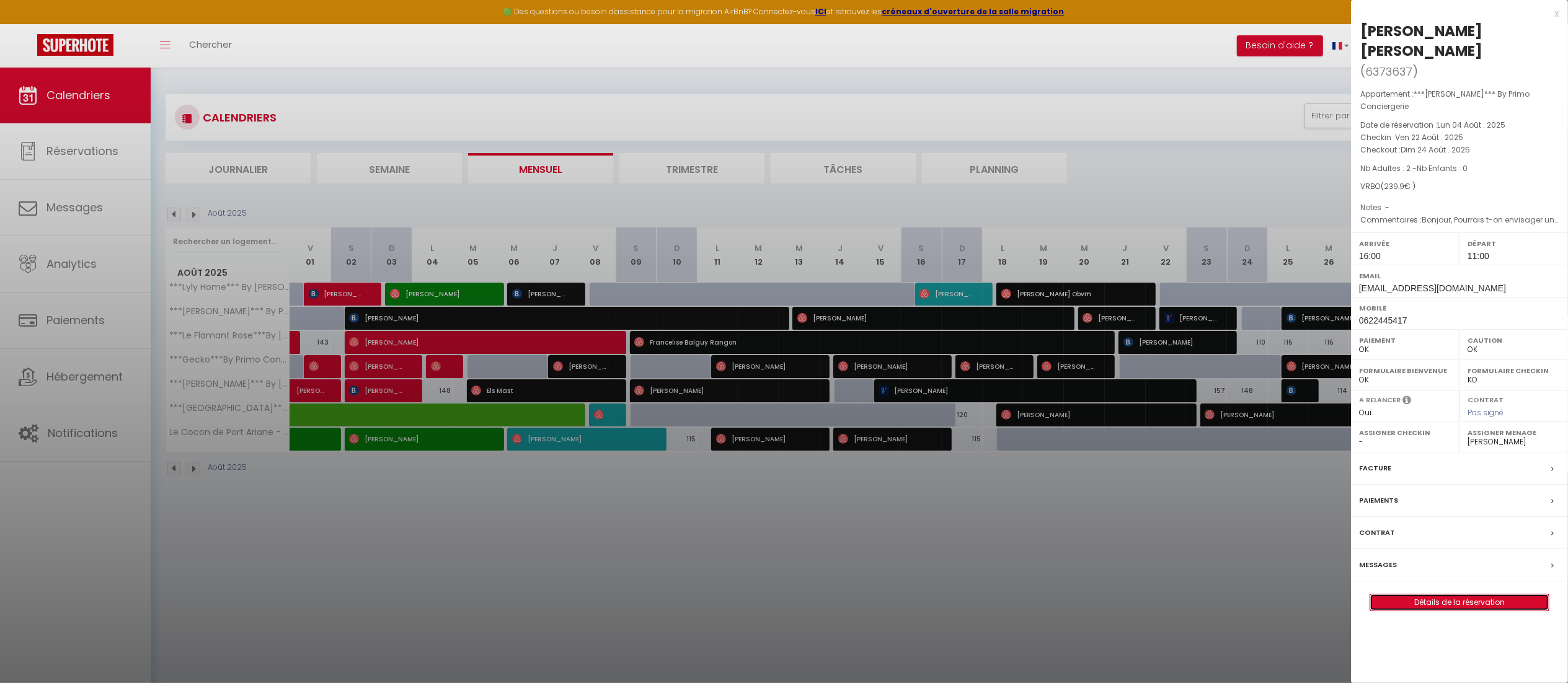
click at [1444, 594] on link "Détails de la réservation" at bounding box center [1459, 602] width 178 height 16
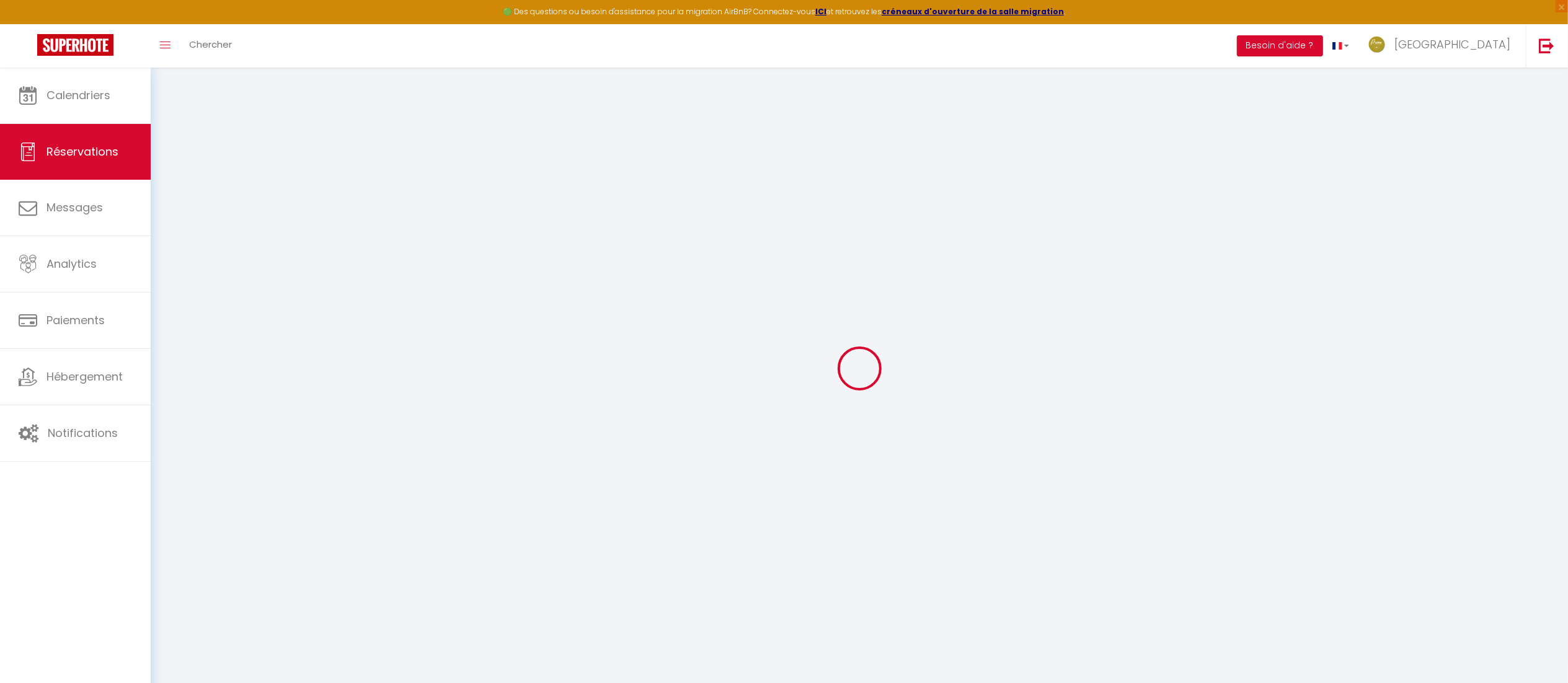
select select
checkbox input "false"
select select
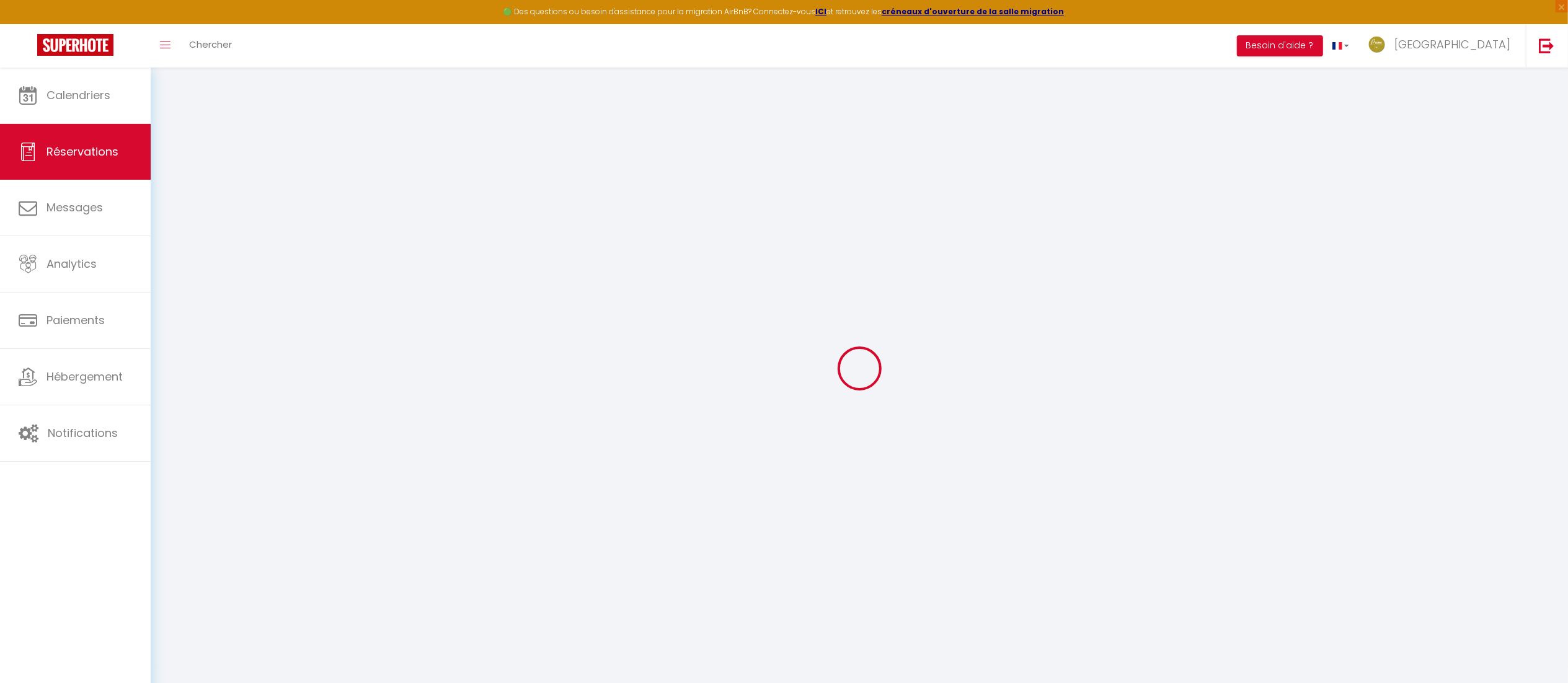
checkbox input "false"
type textarea "Bonjour, Pourrais t-on envisager une arrivée à 15H00 SVP ? Merci et bonne journ…"
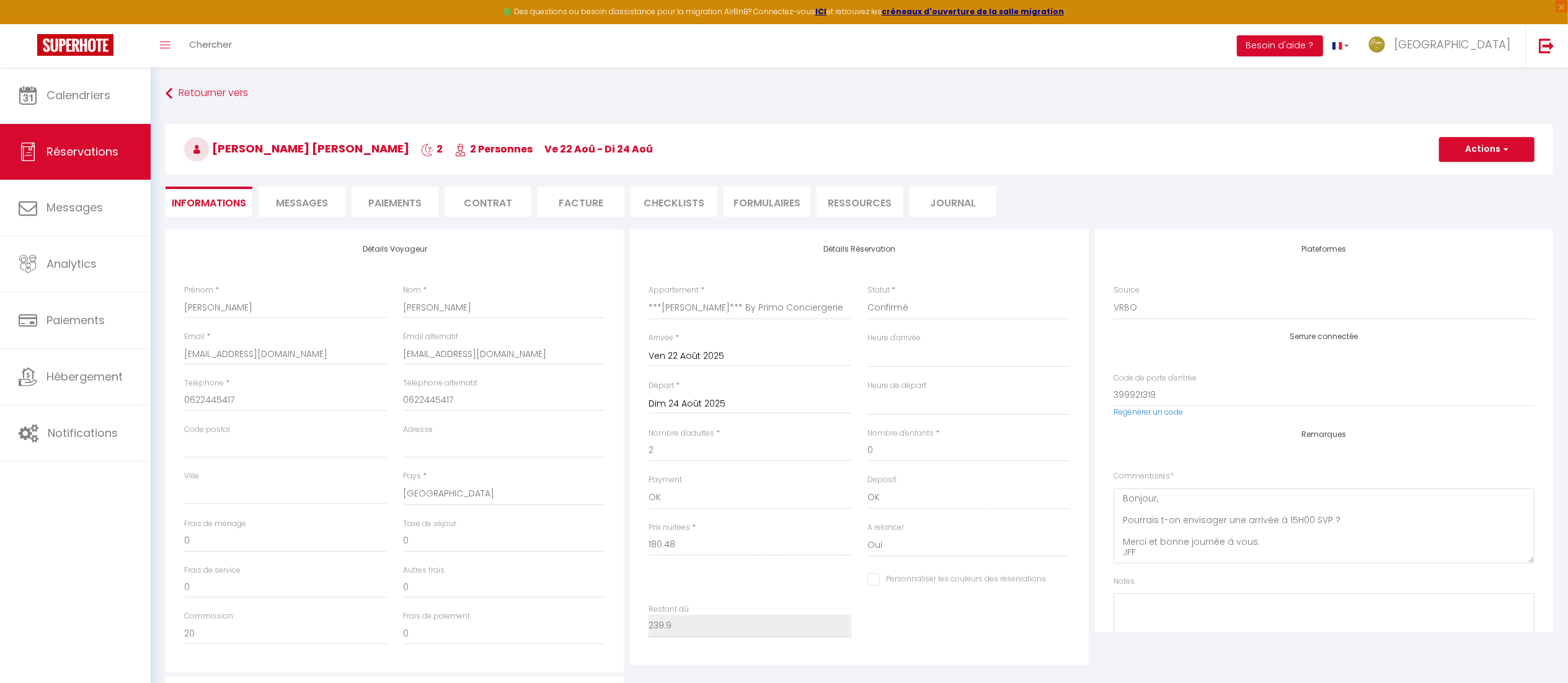
type input "45"
type input "14.42"
select select
checkbox input "false"
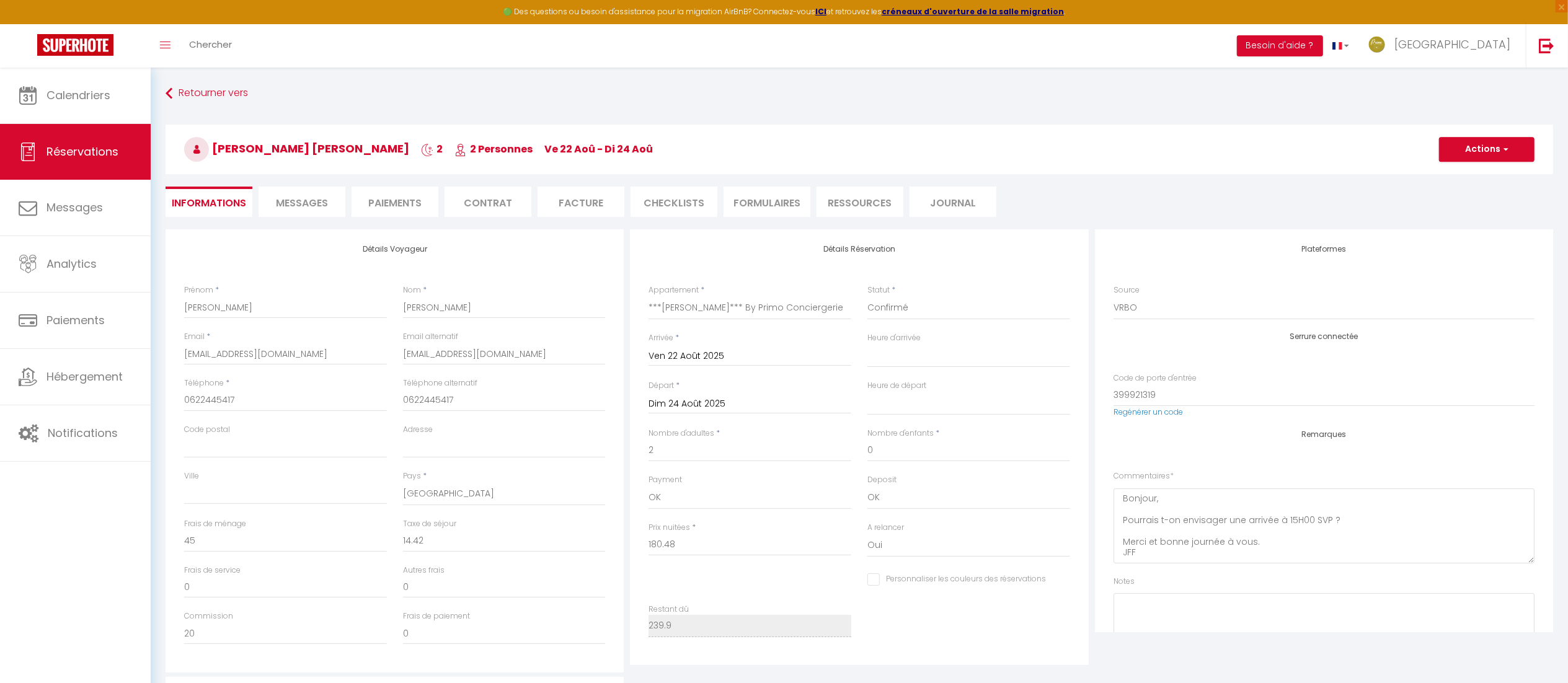
select select "16:00"
select select "11:00"
checkbox input "false"
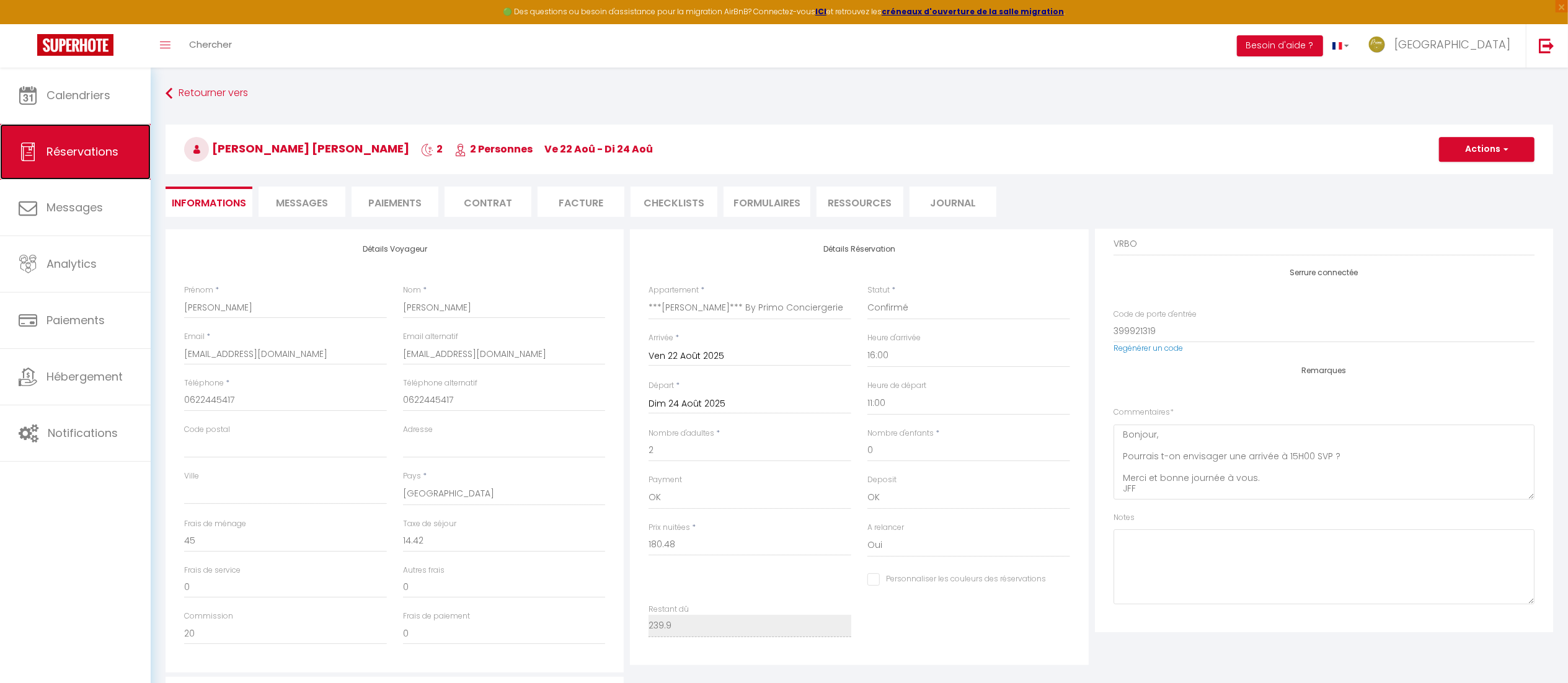
click at [56, 150] on span "Réservations" at bounding box center [82, 151] width 72 height 16
select select "not_cancelled"
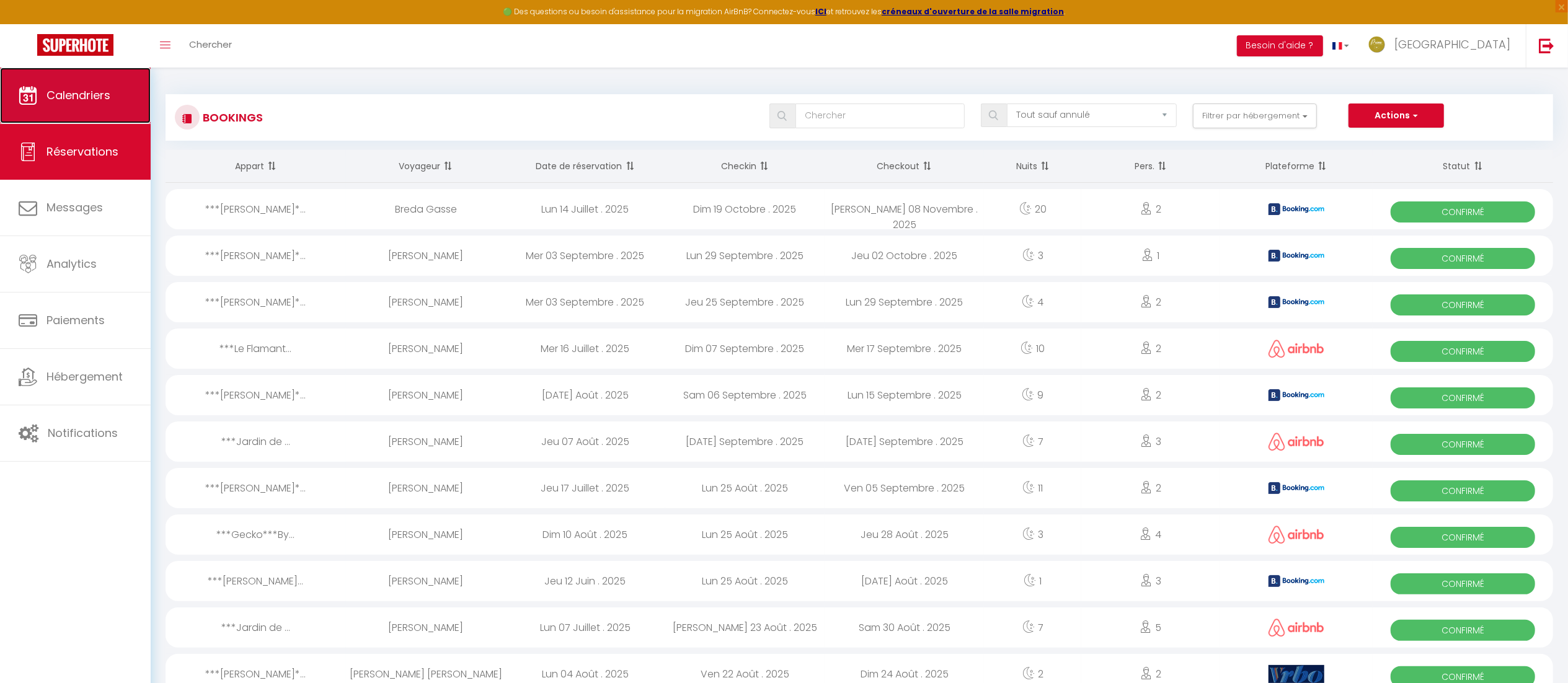
click at [75, 73] on link "Calendriers" at bounding box center [75, 95] width 151 height 56
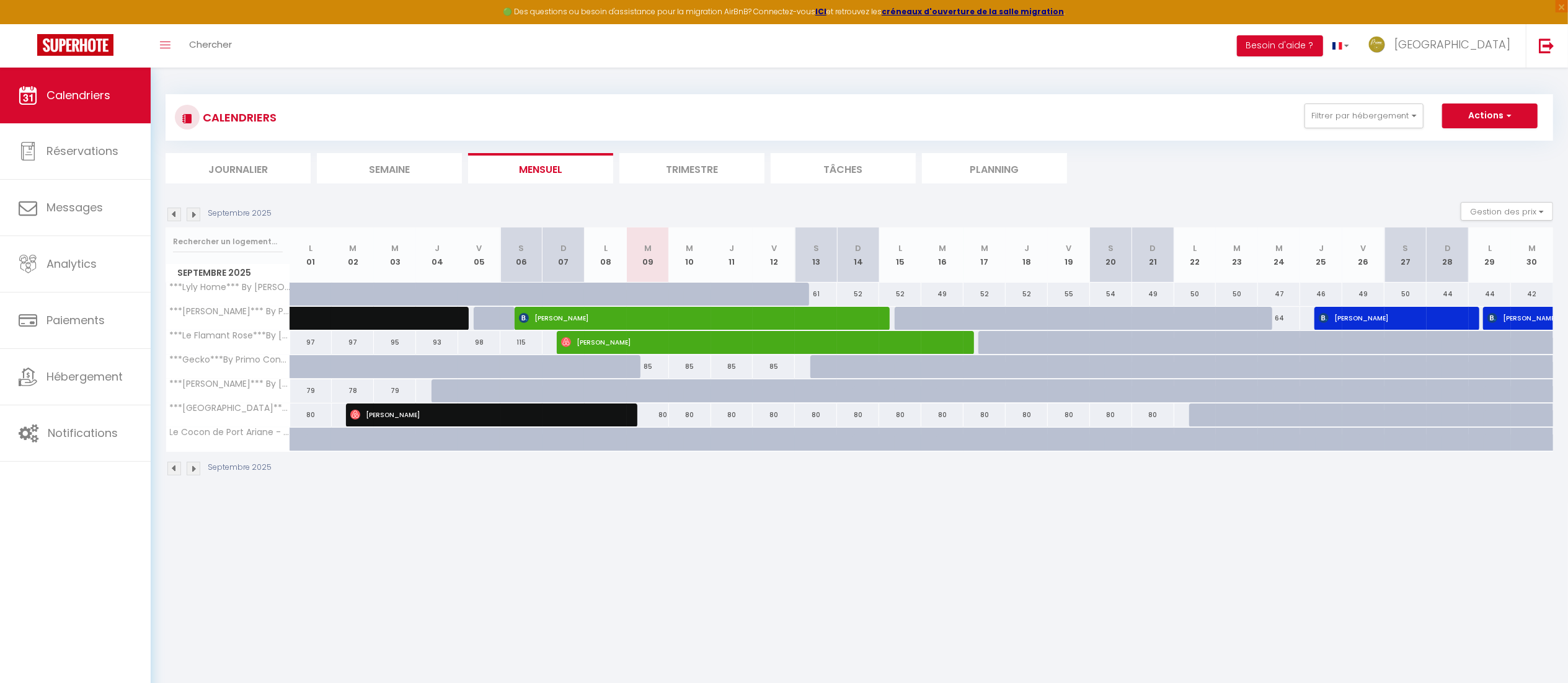
click at [171, 213] on img at bounding box center [174, 215] width 14 height 14
select select
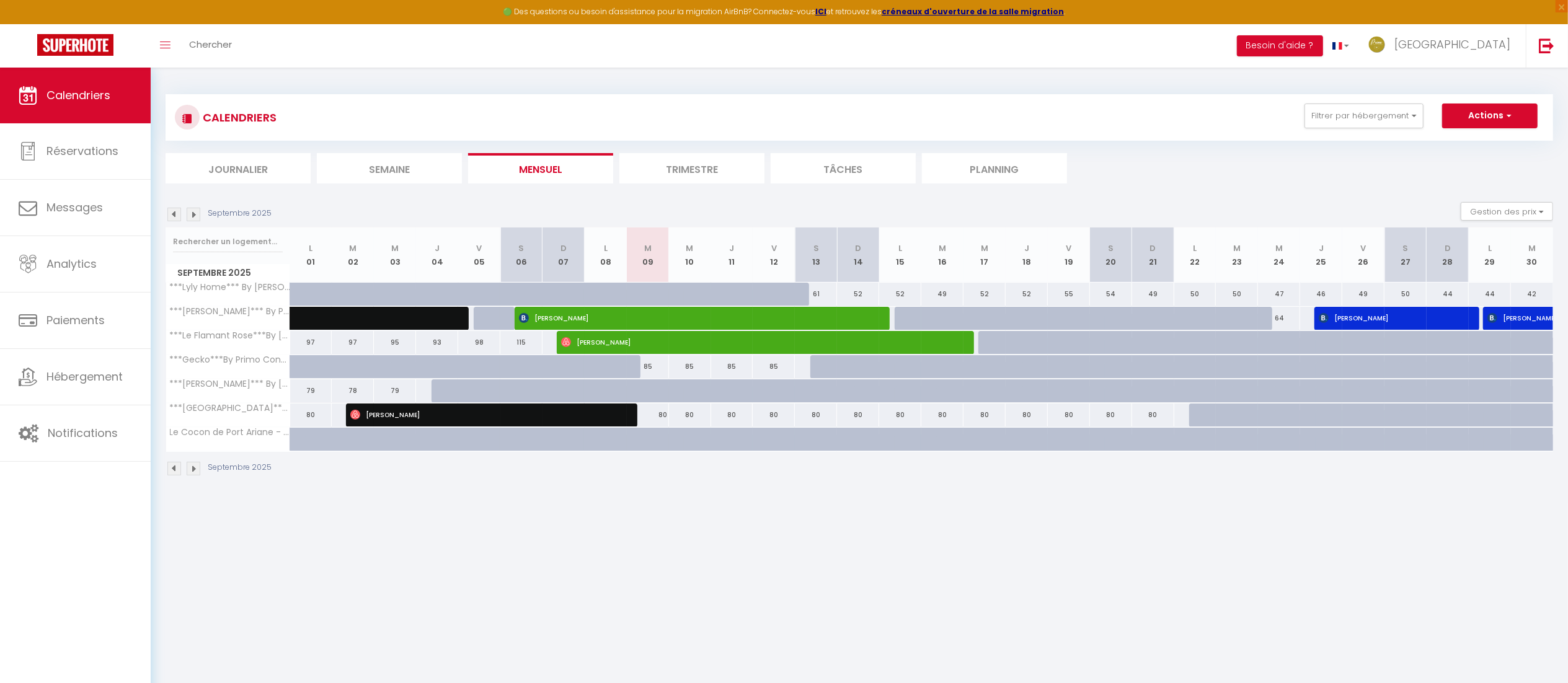
select select
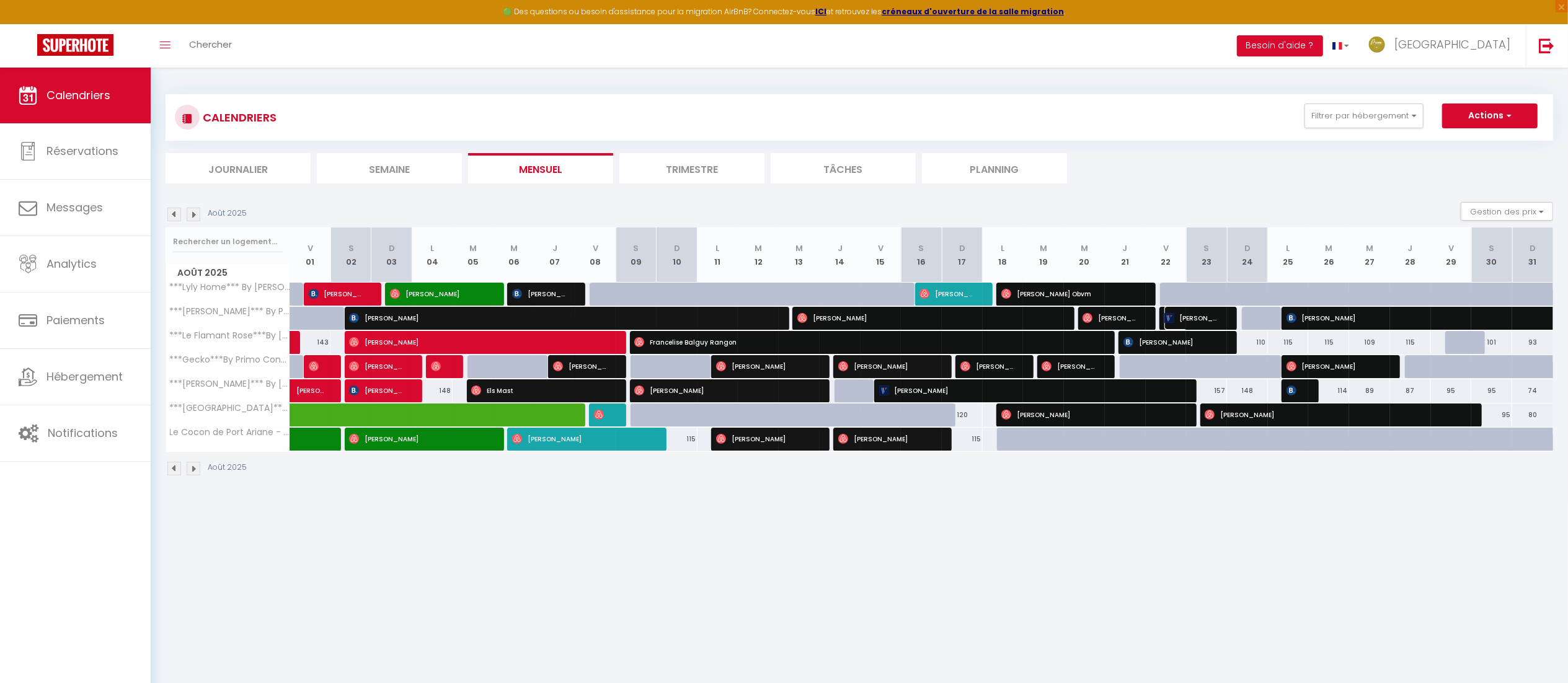
click at [1195, 321] on span "[PERSON_NAME] [PERSON_NAME]" at bounding box center [1191, 318] width 55 height 24
select select "OK"
select select "1"
select select "0"
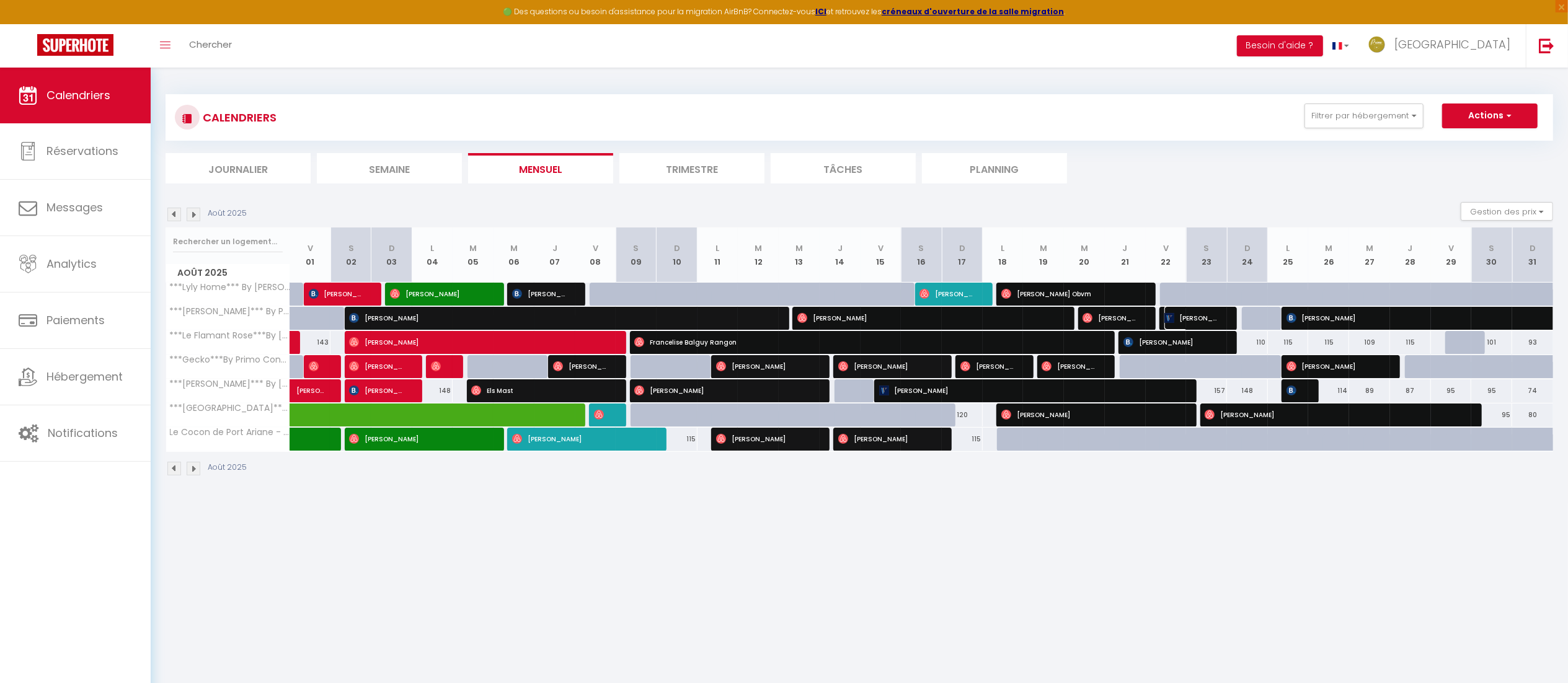
select select "1"
select select
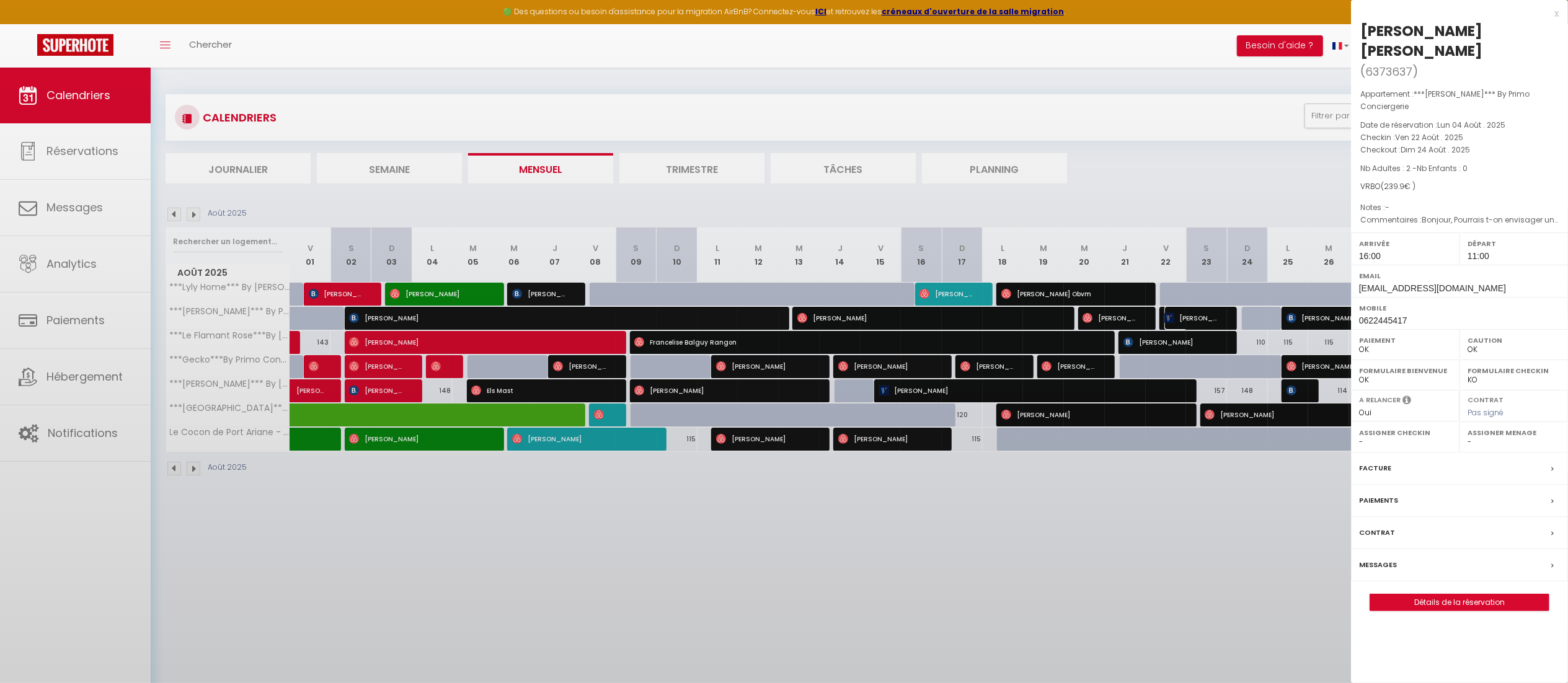
select select "45001"
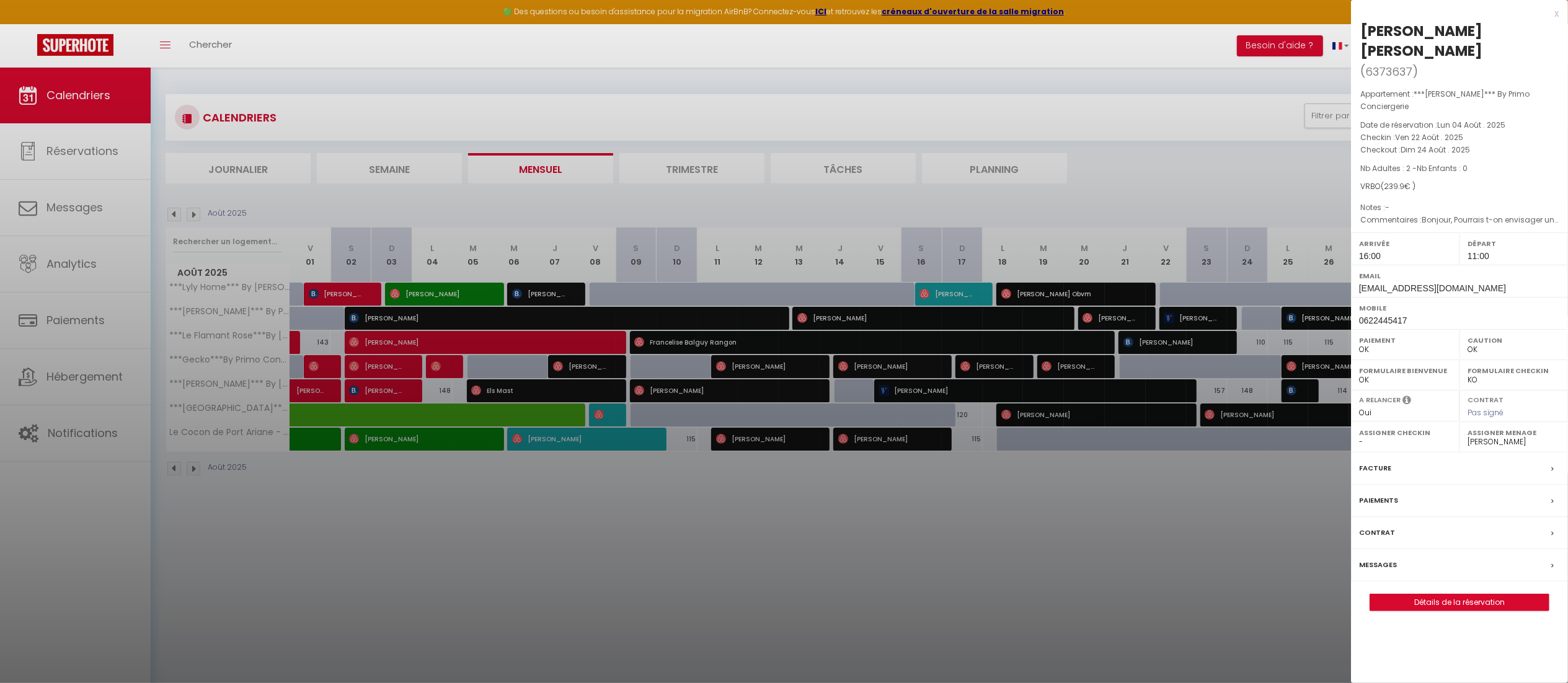
click at [1439, 374] on select "OK KO" at bounding box center [1405, 380] width 92 height 11
click at [699, 597] on div at bounding box center [784, 342] width 1568 height 683
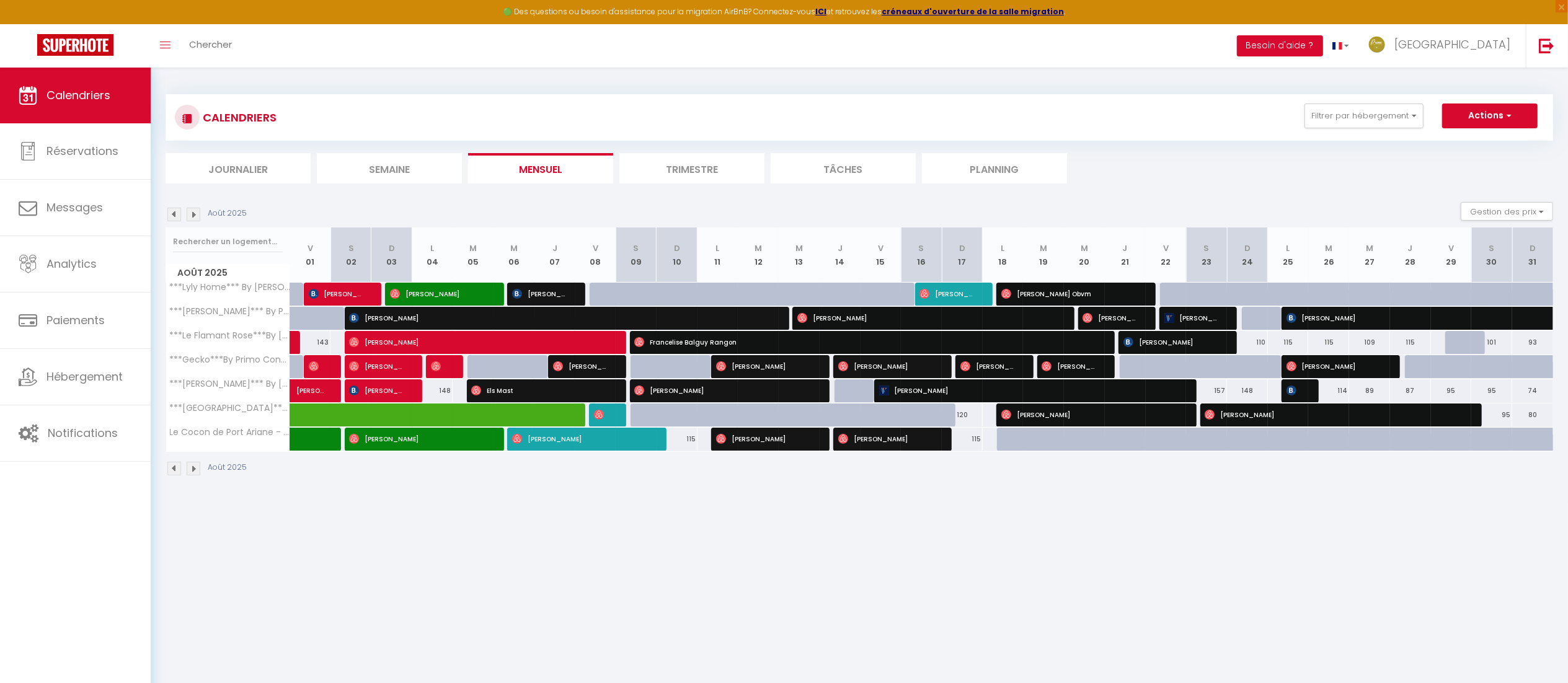
click at [171, 215] on img at bounding box center [174, 215] width 14 height 14
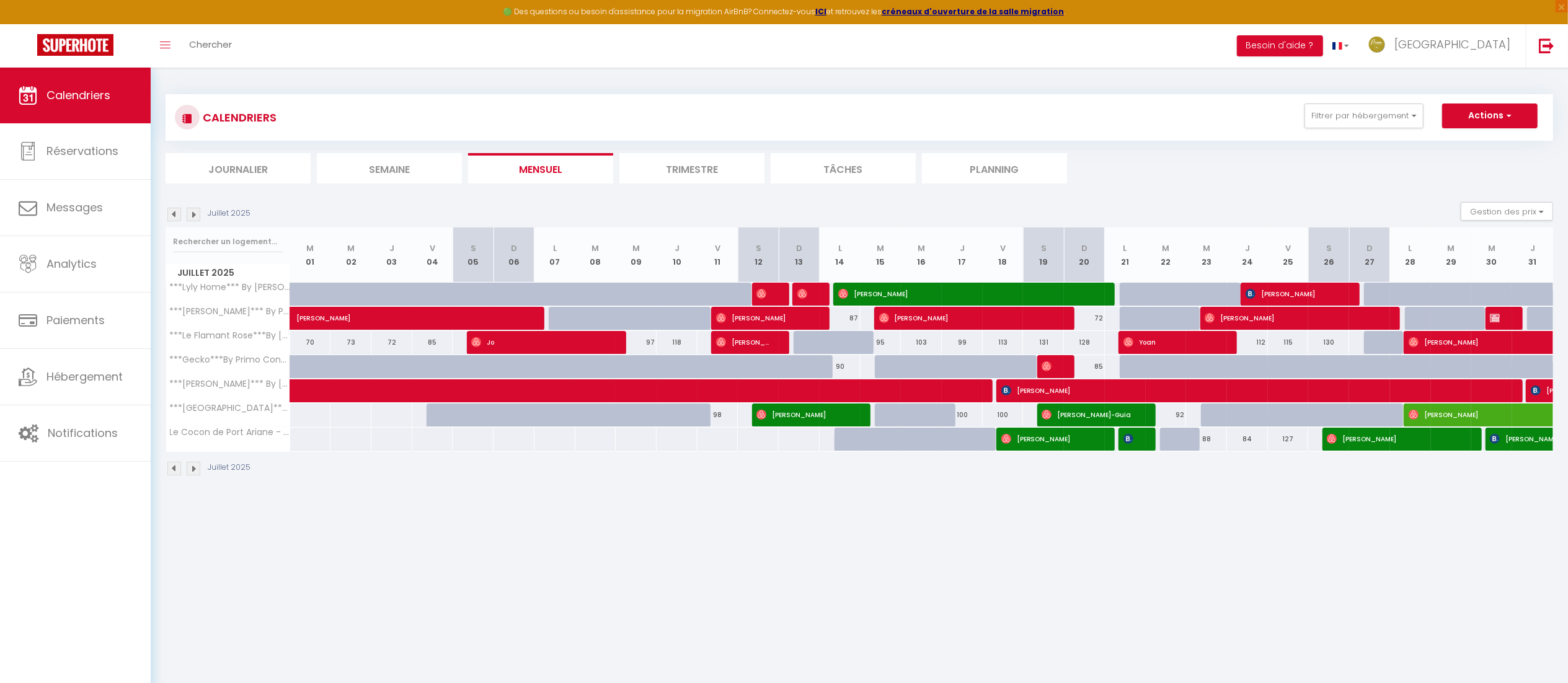
click at [194, 211] on img at bounding box center [193, 215] width 14 height 14
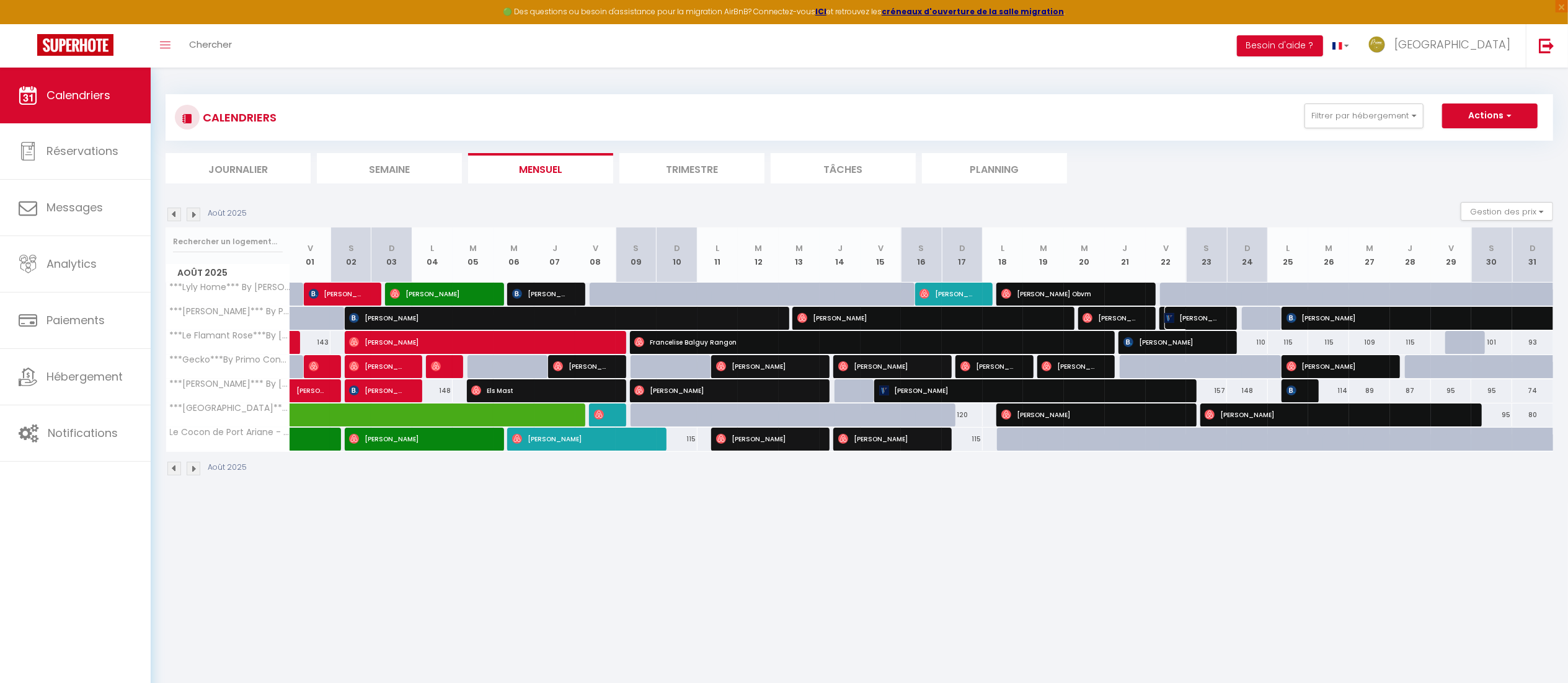
click at [1209, 316] on span "[PERSON_NAME] [PERSON_NAME]" at bounding box center [1191, 318] width 55 height 24
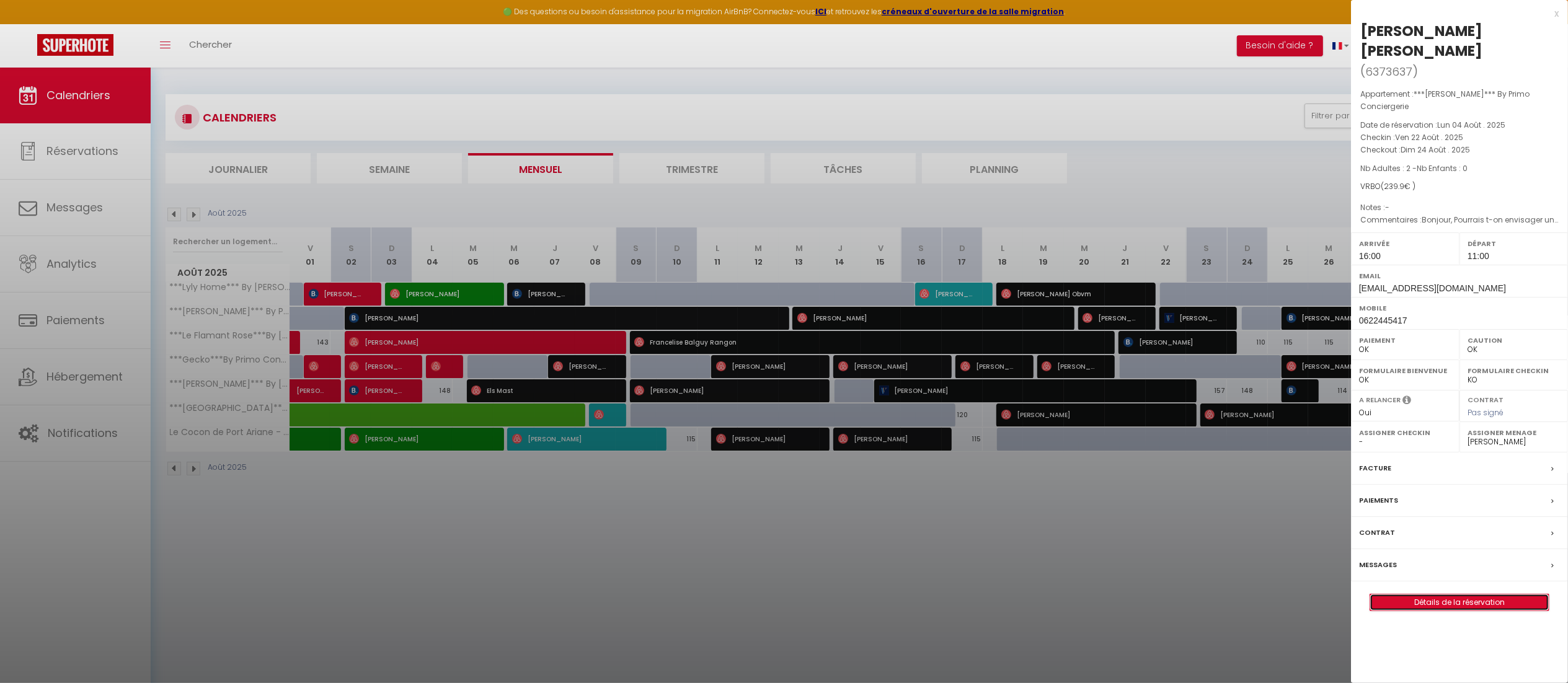
click at [1454, 594] on link "Détails de la réservation" at bounding box center [1459, 602] width 178 height 16
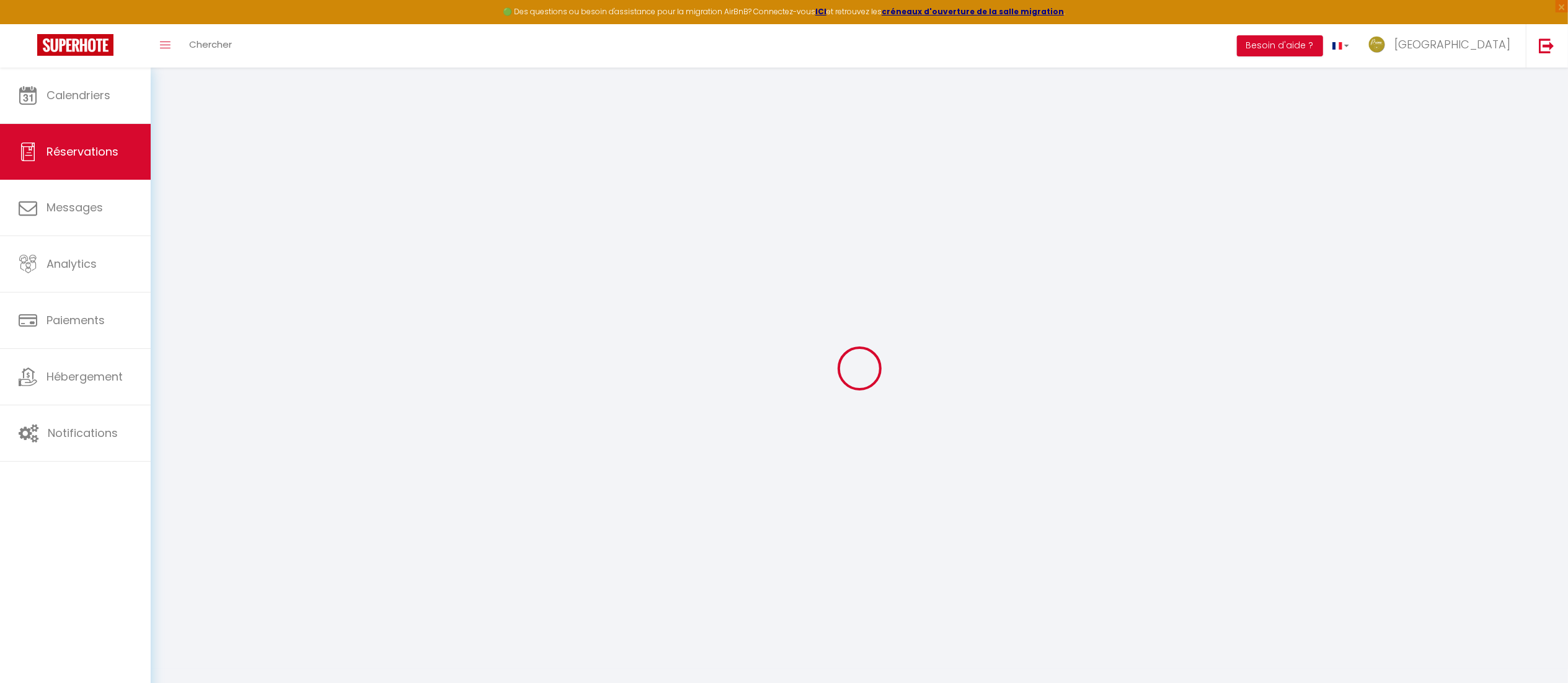
type input "[PERSON_NAME]"
type input "[EMAIL_ADDRESS][DOMAIN_NAME]"
type input "0622445417"
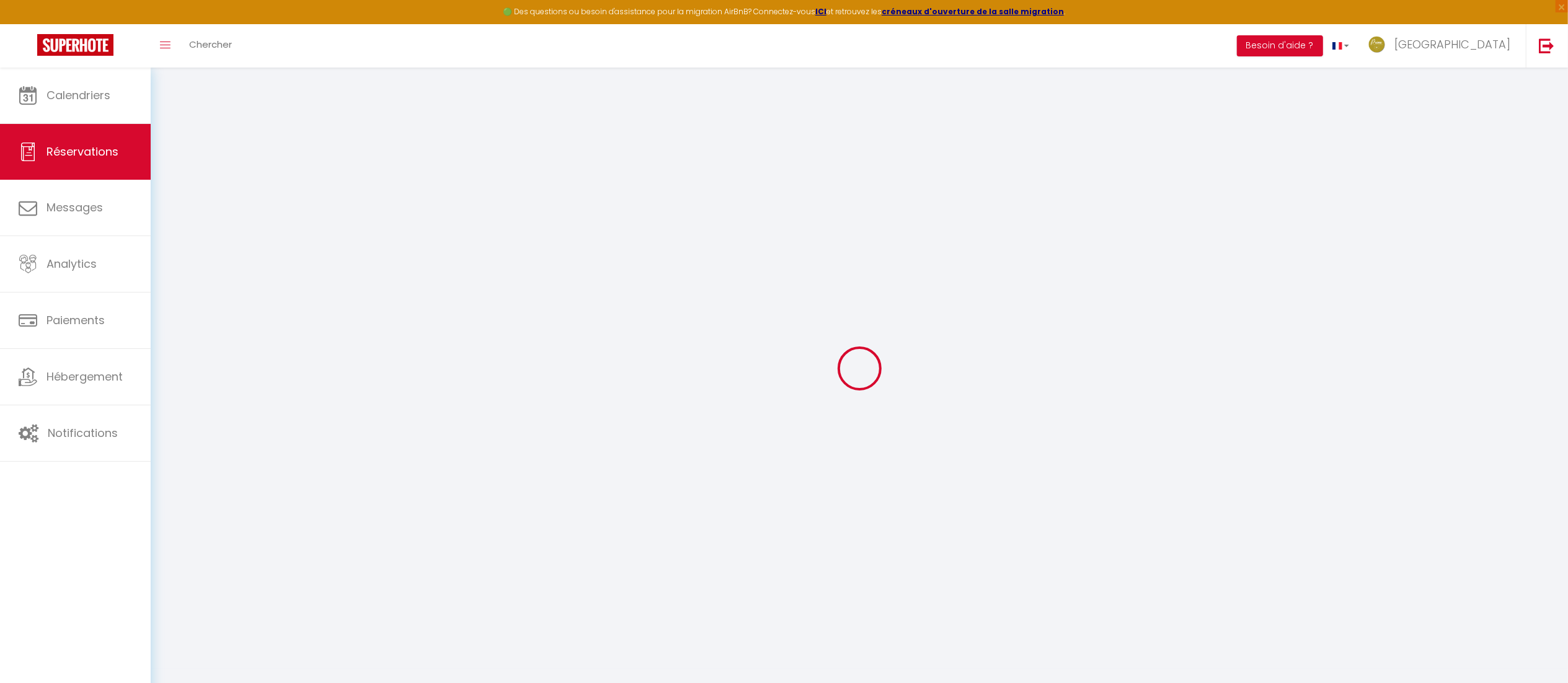
type input "0622445417"
select select "FR"
type input "20"
select select "67114"
select select "1"
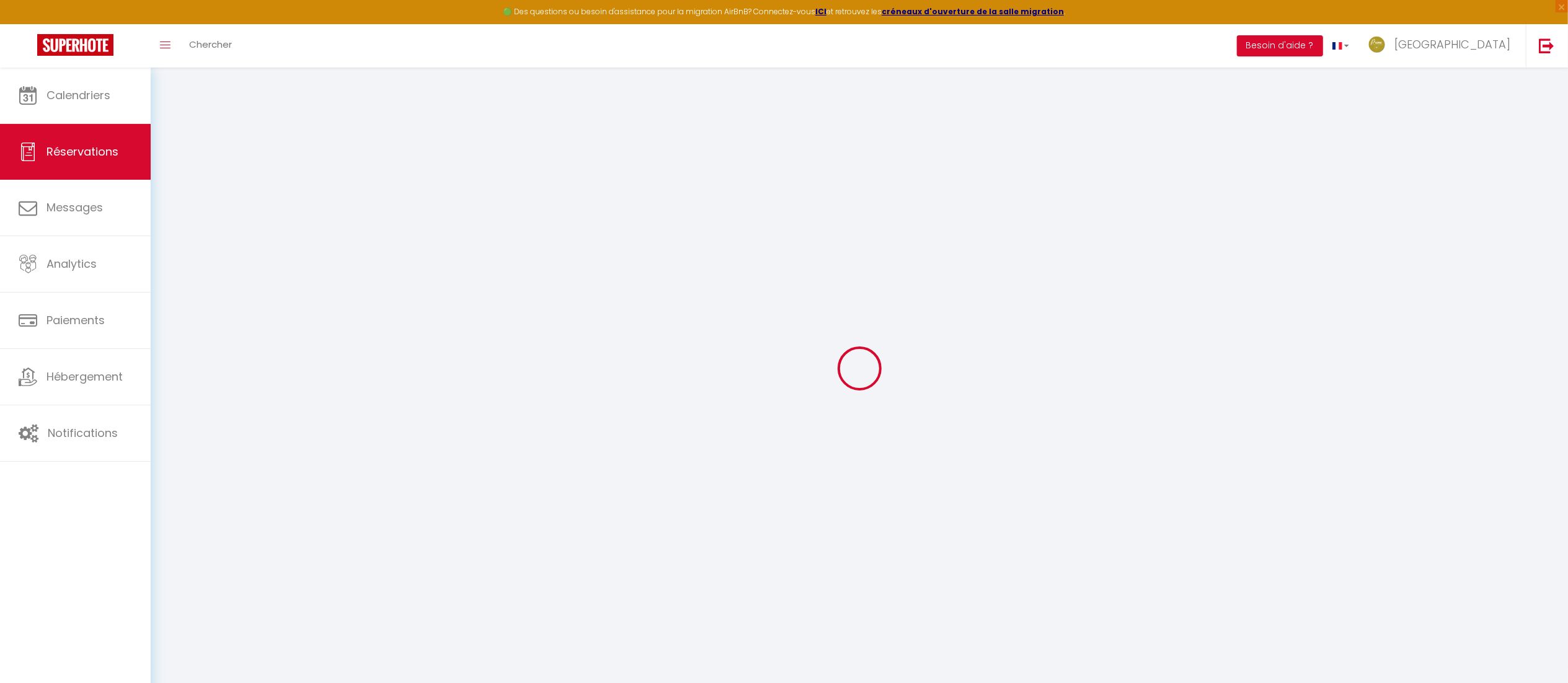
type input "Ven 22 Août 2025"
select select
type input "Dim 24 Août 2025"
select select
type input "2"
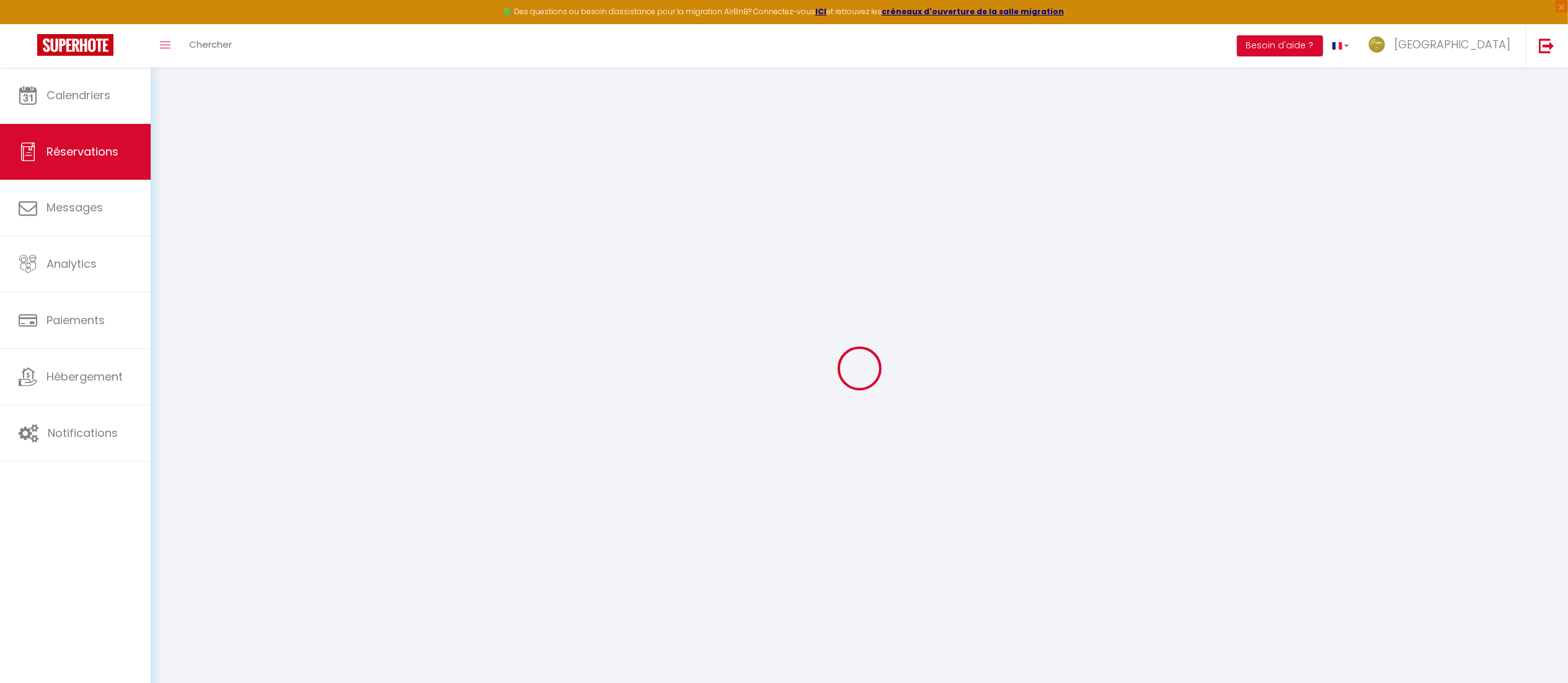
select select "12"
select select
type input "180.48"
checkbox input "false"
type input "239.9"
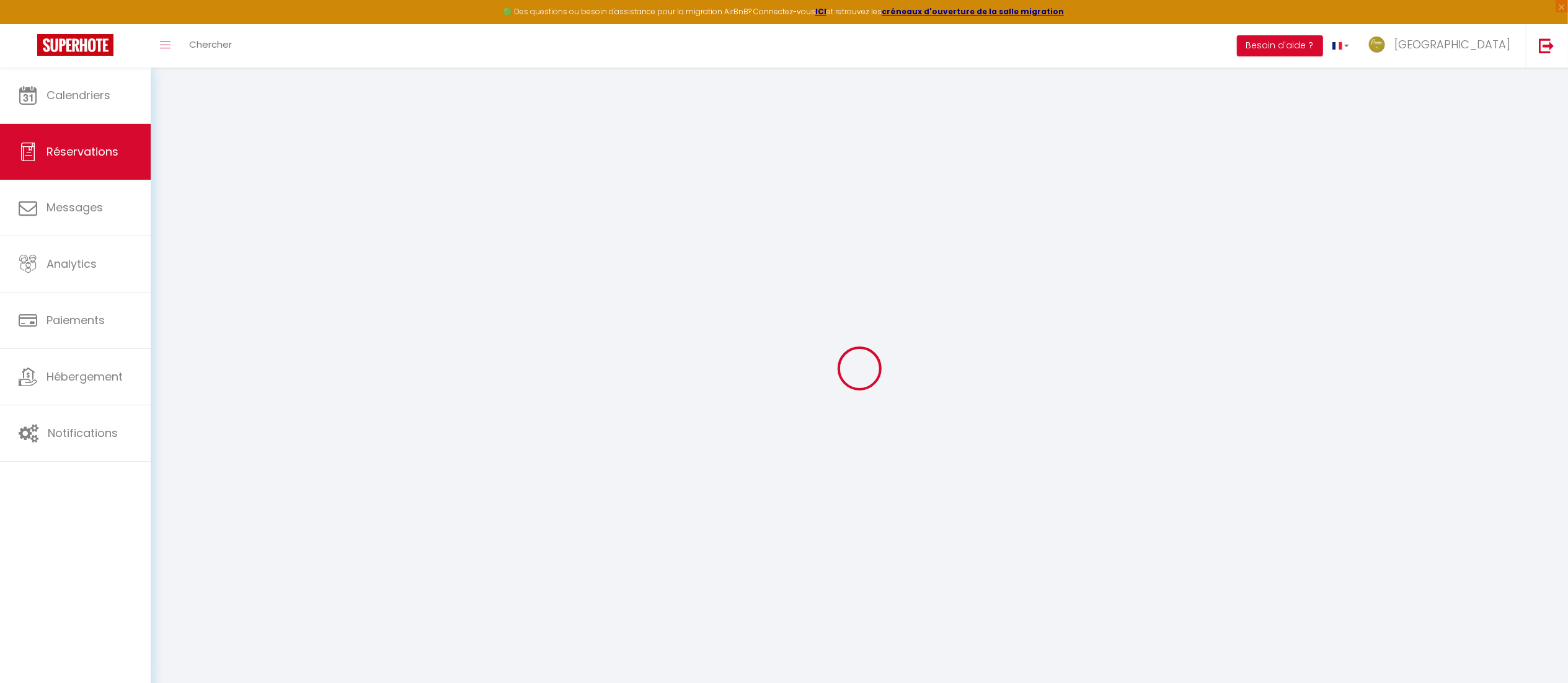
select select "74"
type input "50"
type input "0"
select select
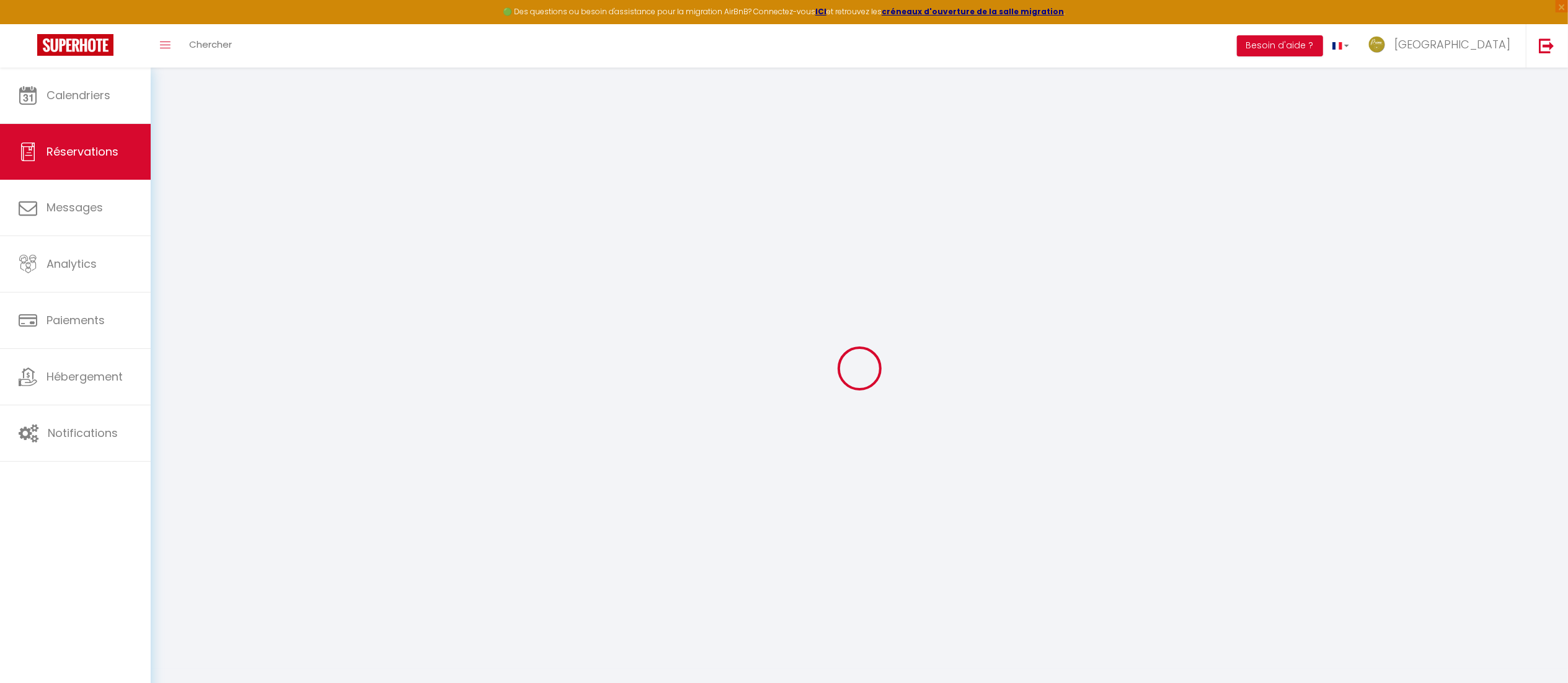
select select
select select "15"
checkbox input "false"
select select
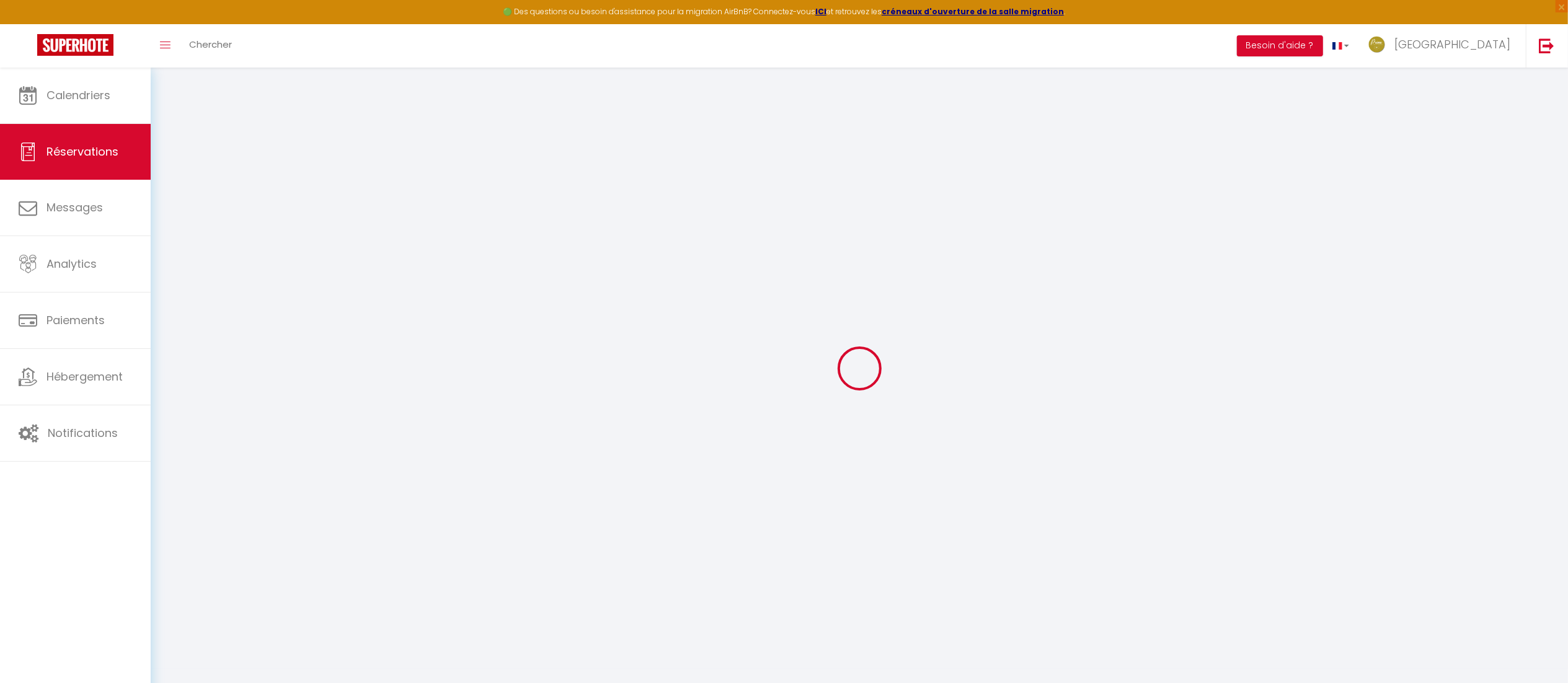
checkbox input "false"
select select
checkbox input "false"
type textarea "Bonjour, Pourrais t-on envisager une arrivée à 15H00 SVP ? Merci et bonne journ…"
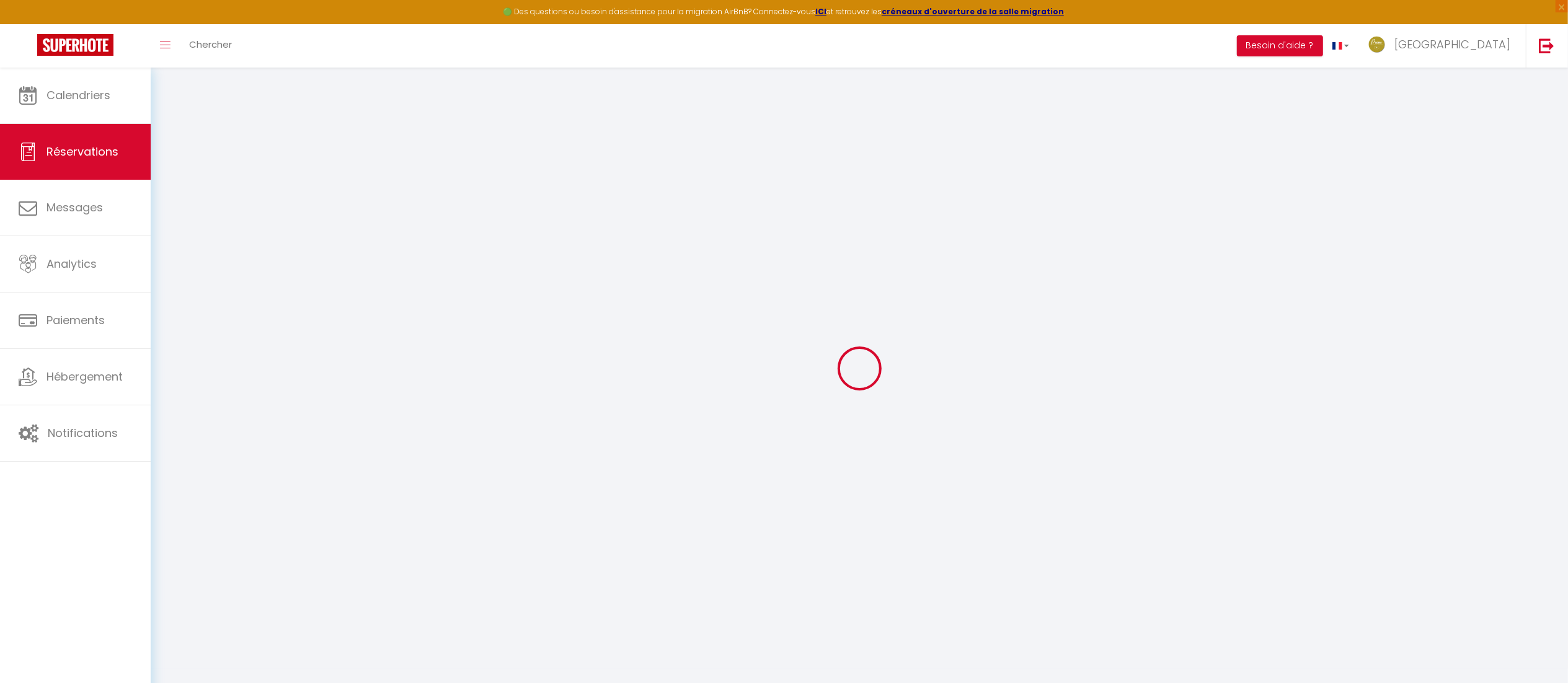
type input "45"
type input "14.42"
select select
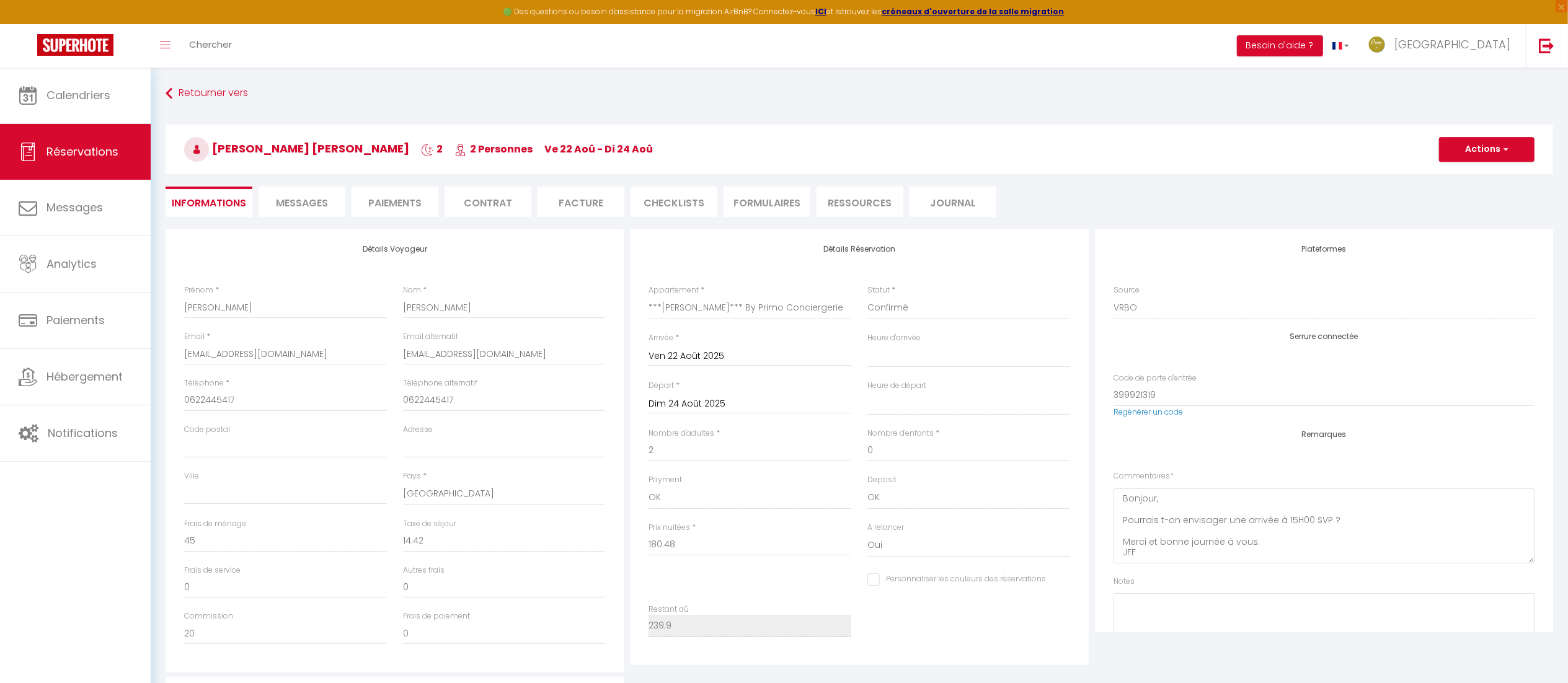
checkbox input "false"
select select "16:00"
select select "11:00"
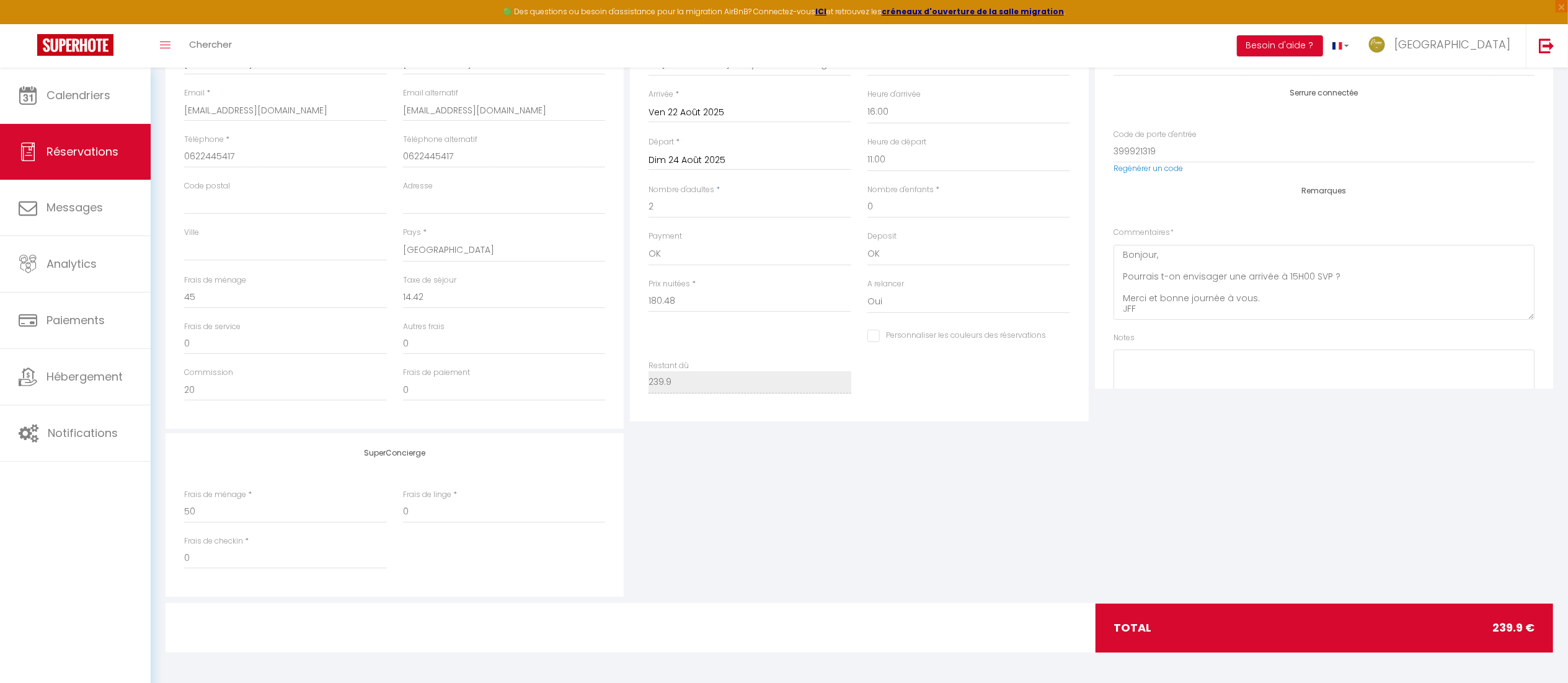
checkbox input "false"
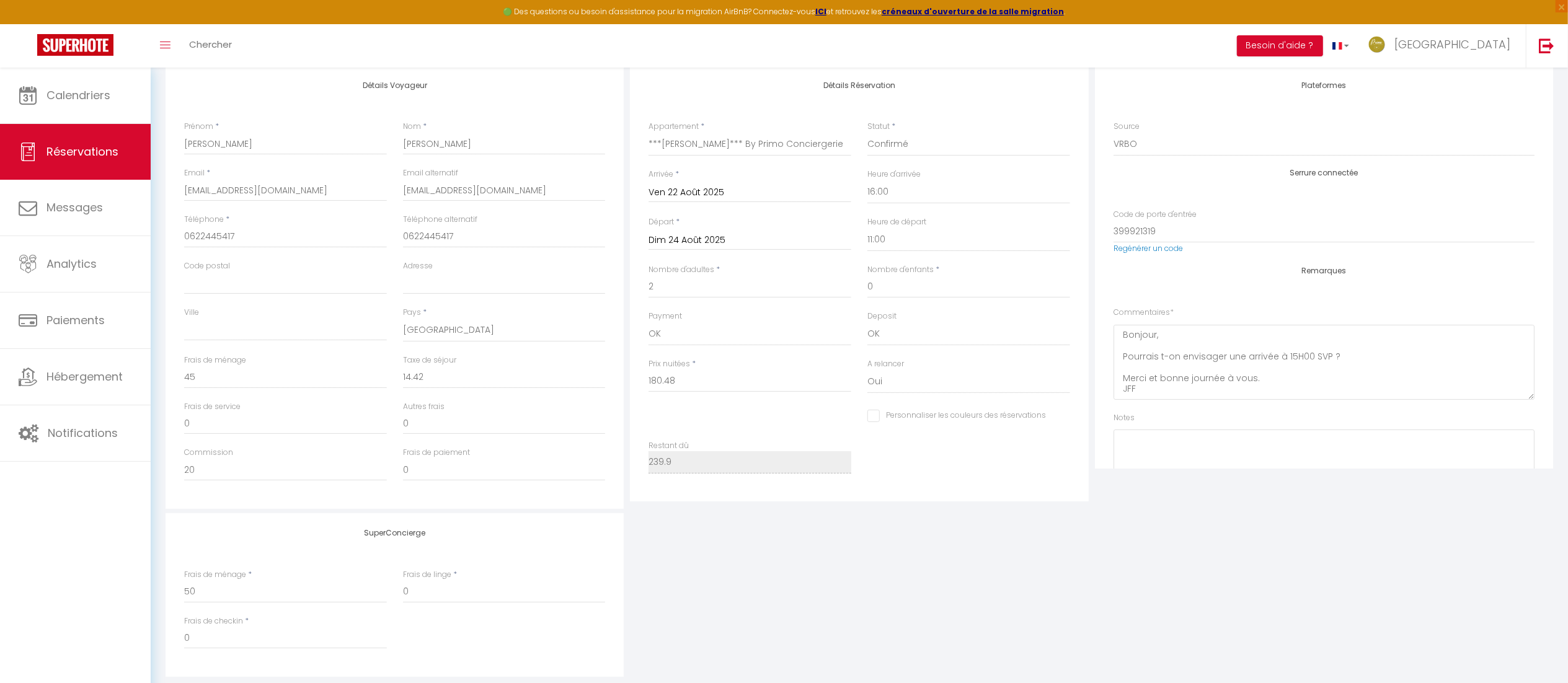
scroll to position [162, 0]
